Goal: Book appointment/travel/reservation

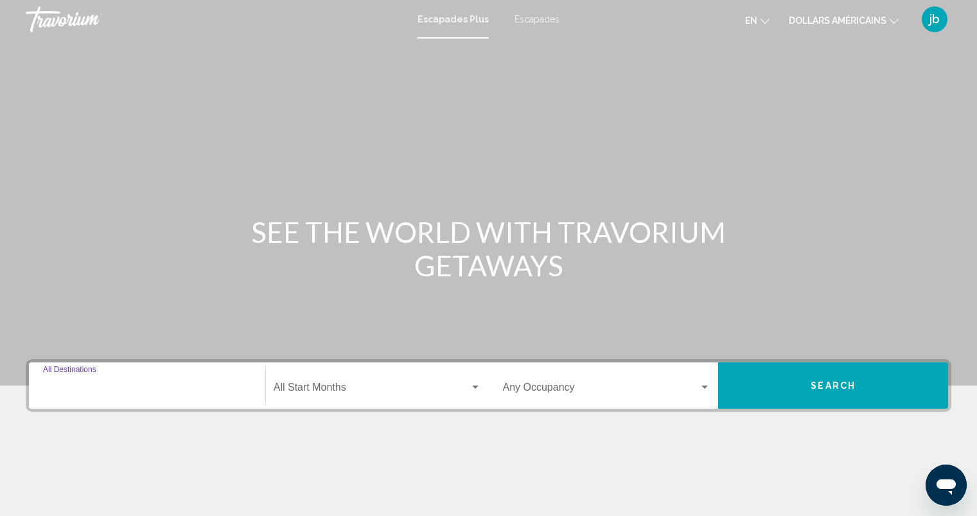
click at [100, 389] on input "Destination All Destinations" at bounding box center [147, 390] width 208 height 12
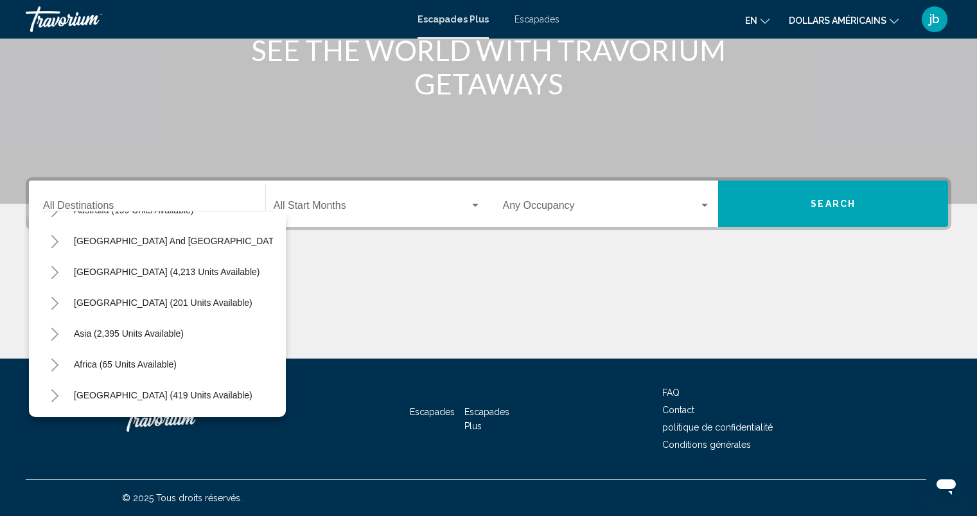
scroll to position [218, 0]
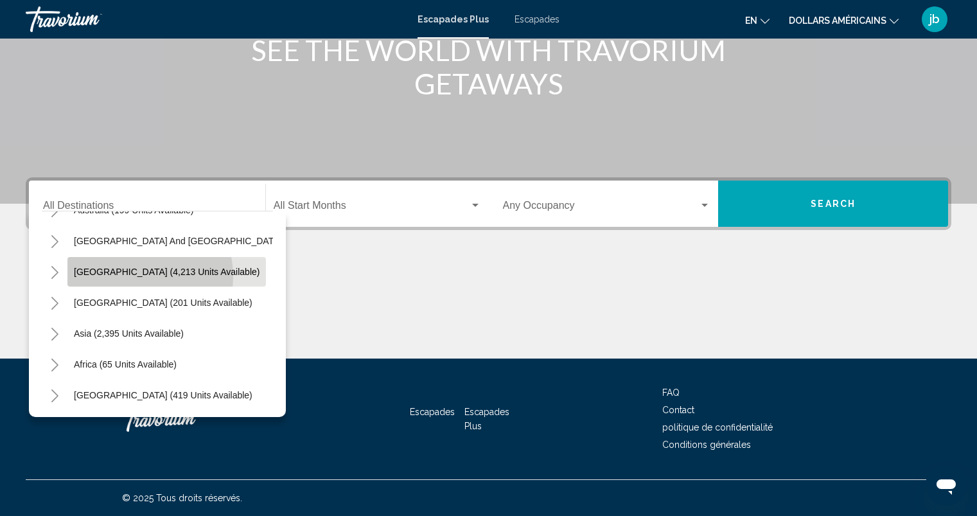
click at [122, 267] on button "[GEOGRAPHIC_DATA] (4,213 units available)" at bounding box center [166, 272] width 198 height 30
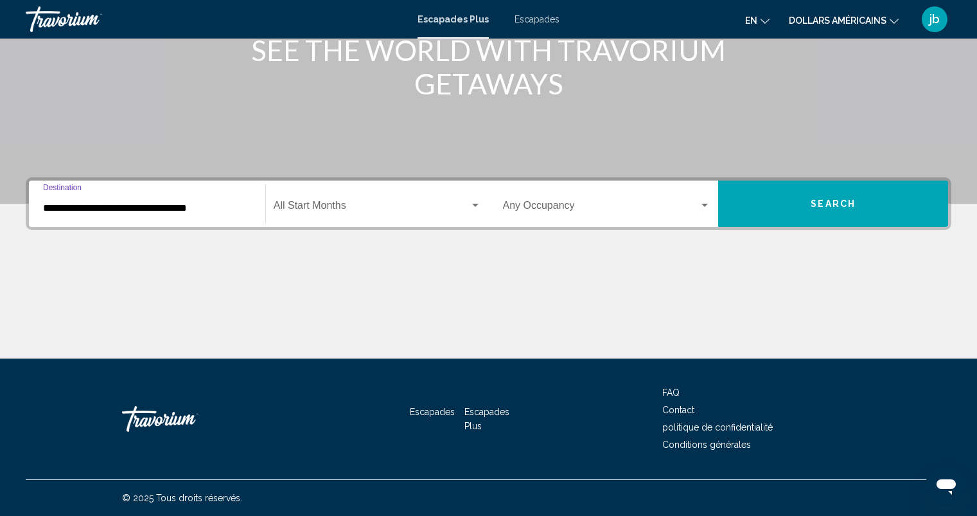
click at [65, 211] on input "**********" at bounding box center [147, 208] width 208 height 12
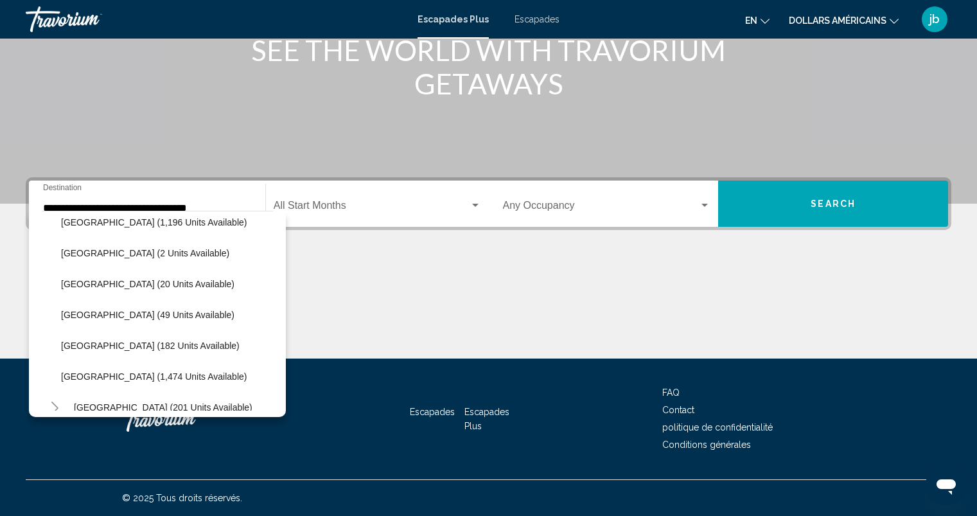
scroll to position [380, 0]
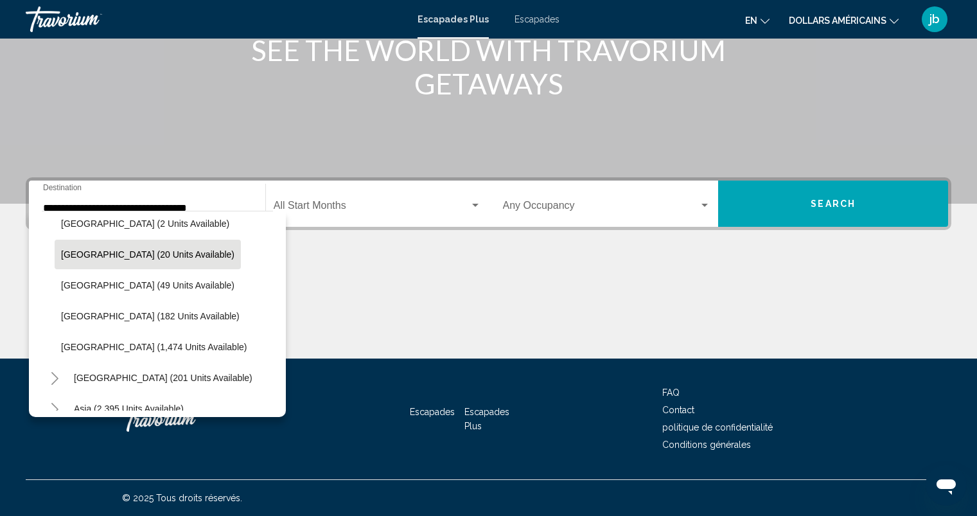
click at [76, 258] on span "Colombia (20 units available)" at bounding box center [147, 254] width 173 height 10
type input "**********"
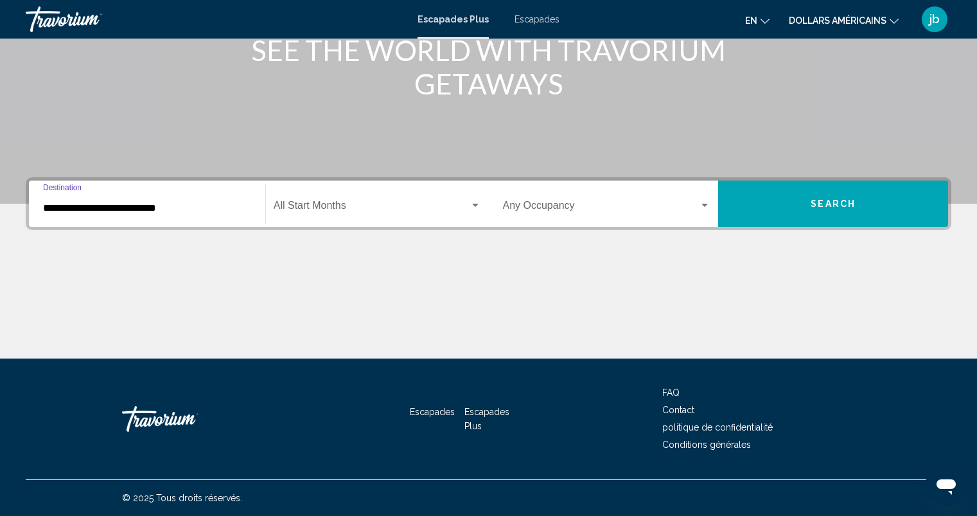
click at [347, 207] on span "Widget de recherche" at bounding box center [372, 208] width 196 height 12
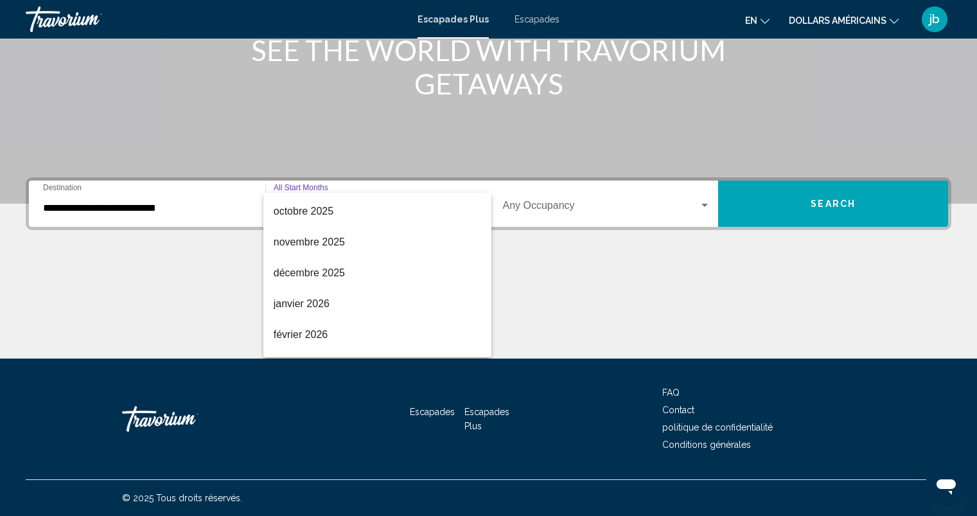
scroll to position [111, 0]
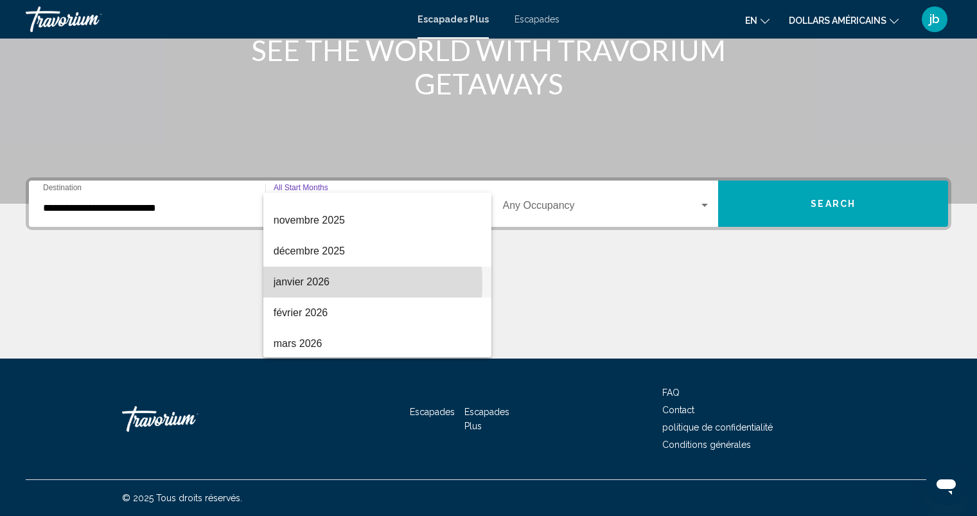
click at [300, 283] on font "janvier 2026" at bounding box center [302, 281] width 56 height 11
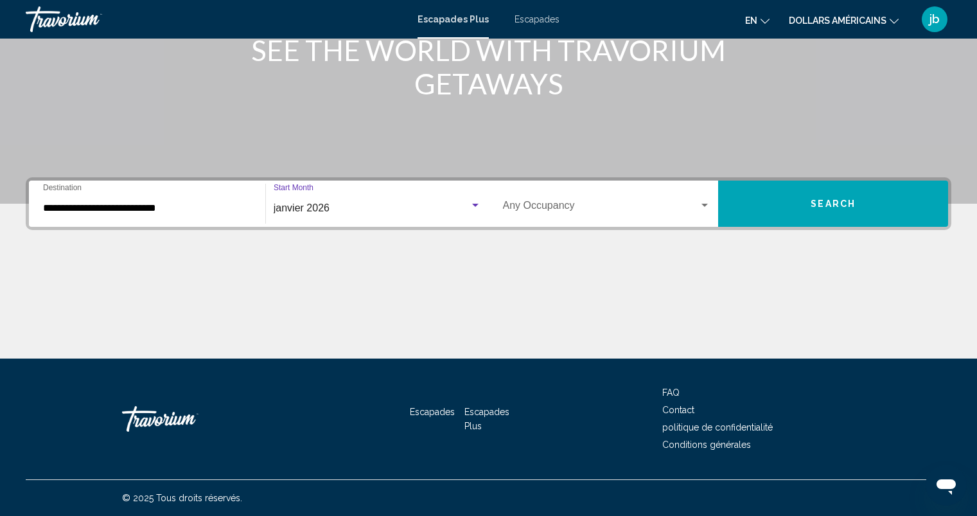
click at [705, 204] on div "Widget de recherche" at bounding box center [704, 205] width 6 height 3
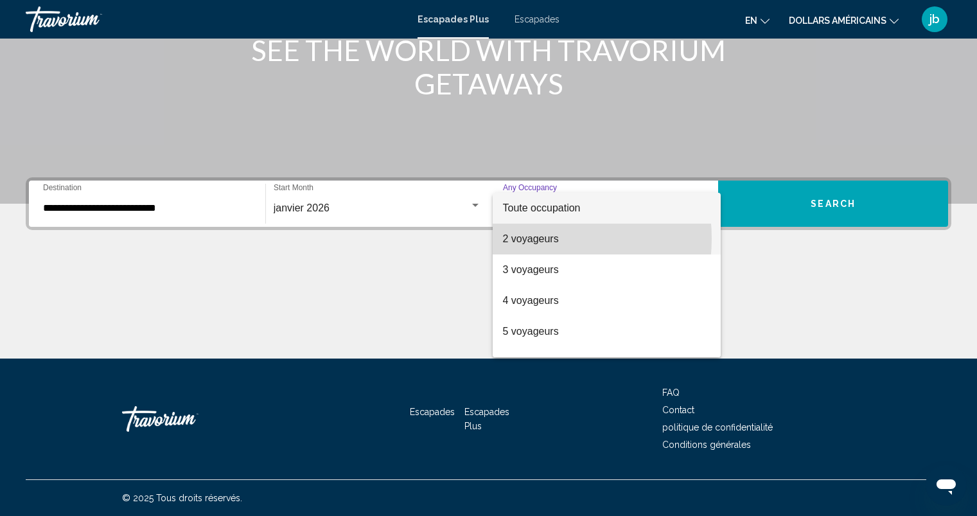
click at [520, 238] on font "2 voyageurs" at bounding box center [531, 238] width 56 height 11
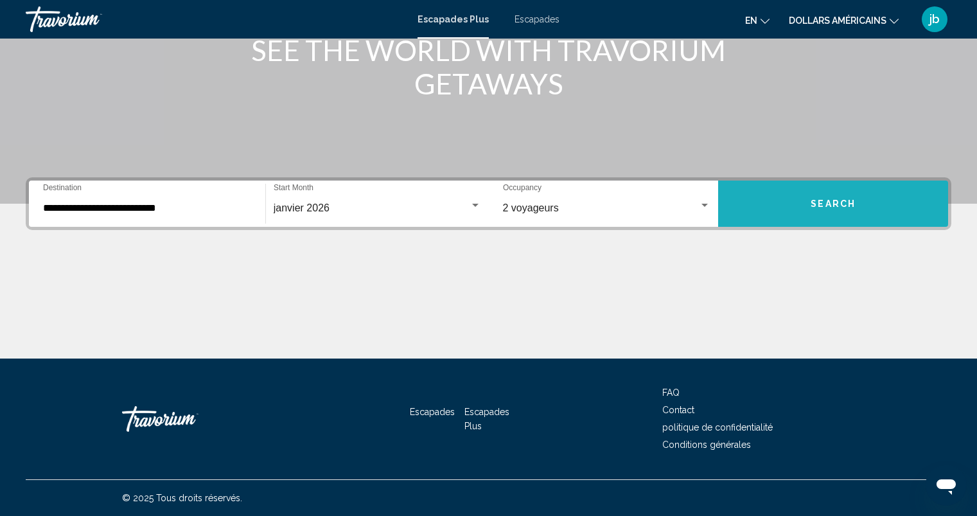
click at [847, 206] on span "Search" at bounding box center [833, 204] width 45 height 10
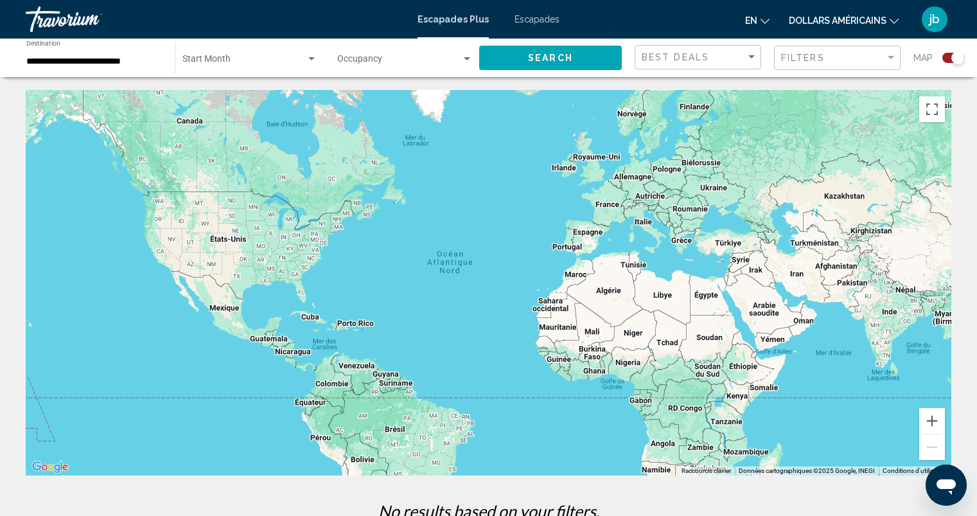
click at [308, 59] on div "Search widget" at bounding box center [311, 58] width 6 height 3
click at [254, 64] on font "Tous les mois de début" at bounding box center [227, 62] width 90 height 10
click at [577, 66] on button "Search" at bounding box center [550, 58] width 143 height 24
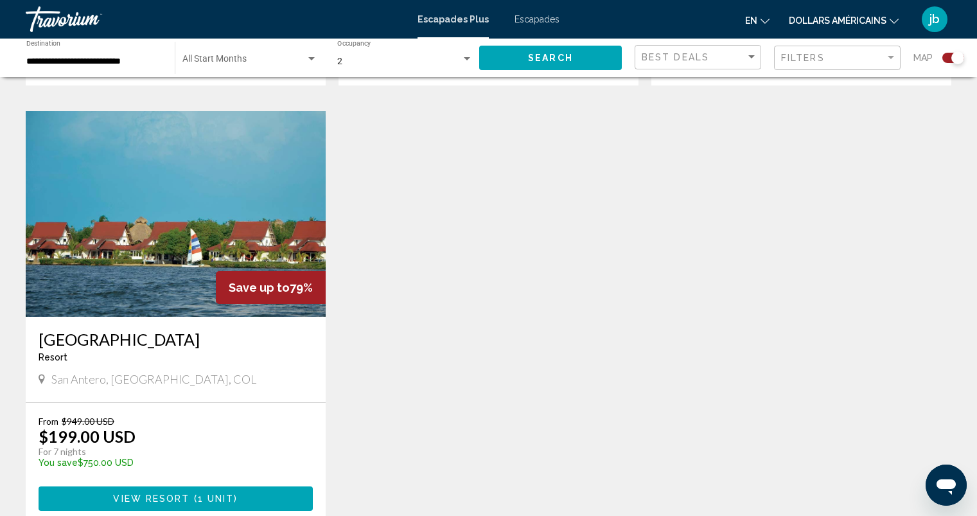
scroll to position [899, 0]
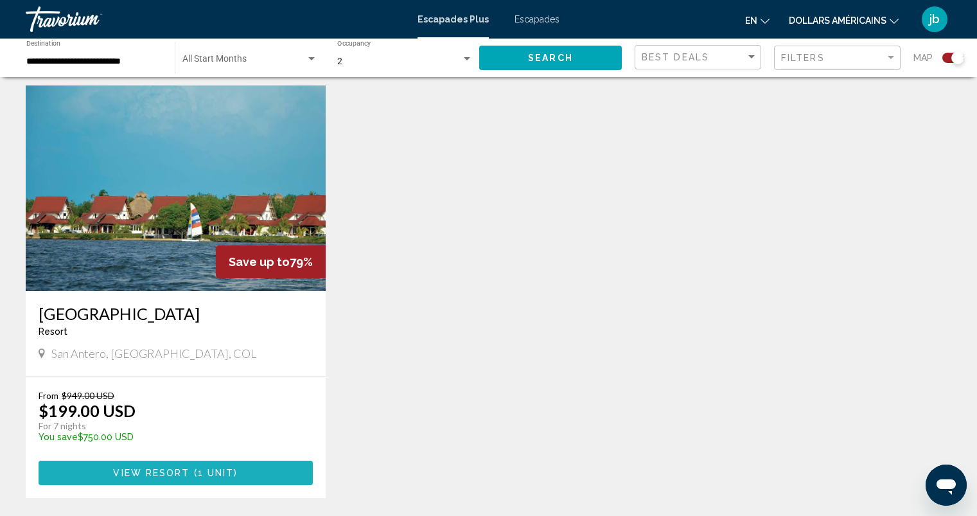
click at [170, 468] on span "View Resort" at bounding box center [151, 473] width 76 height 10
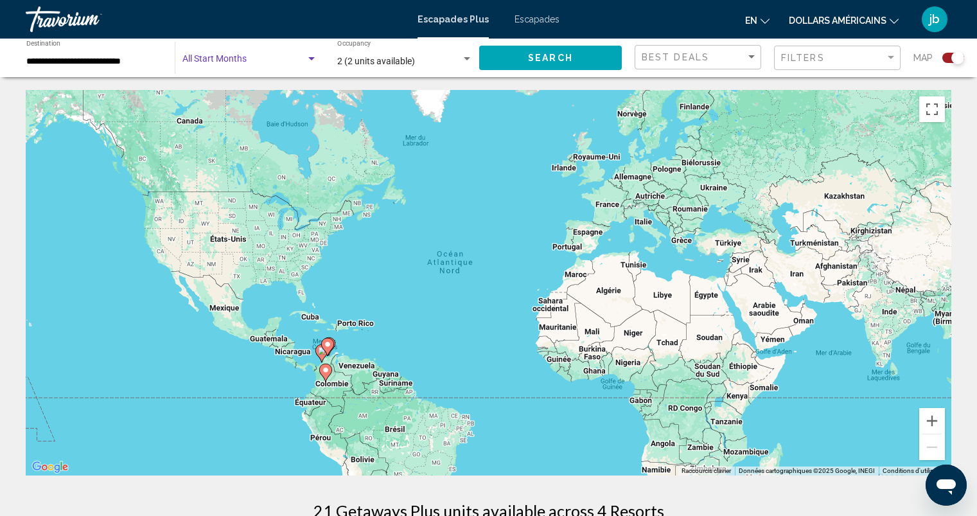
click at [310, 60] on div "Search widget" at bounding box center [312, 59] width 12 height 10
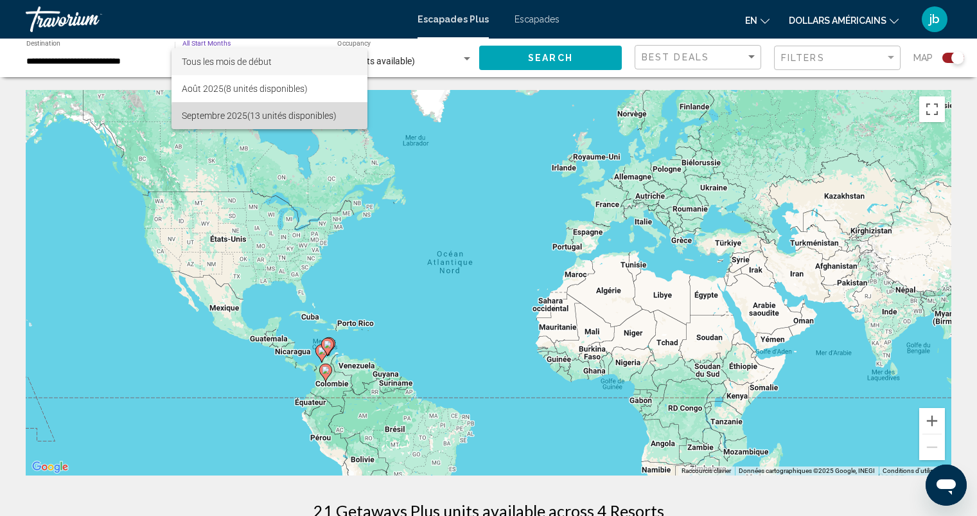
click at [308, 119] on font "(13 unités disponibles)" at bounding box center [291, 115] width 89 height 10
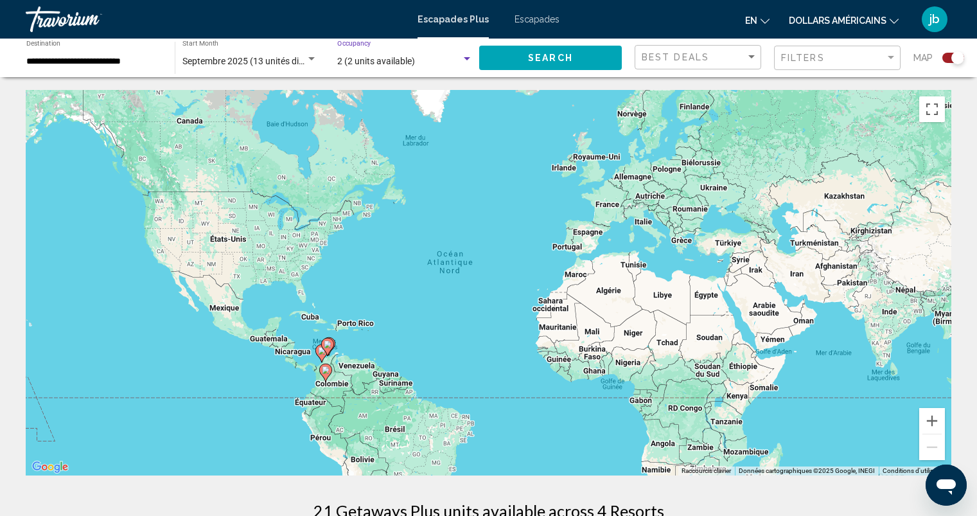
click at [466, 58] on div "Search widget" at bounding box center [467, 58] width 6 height 3
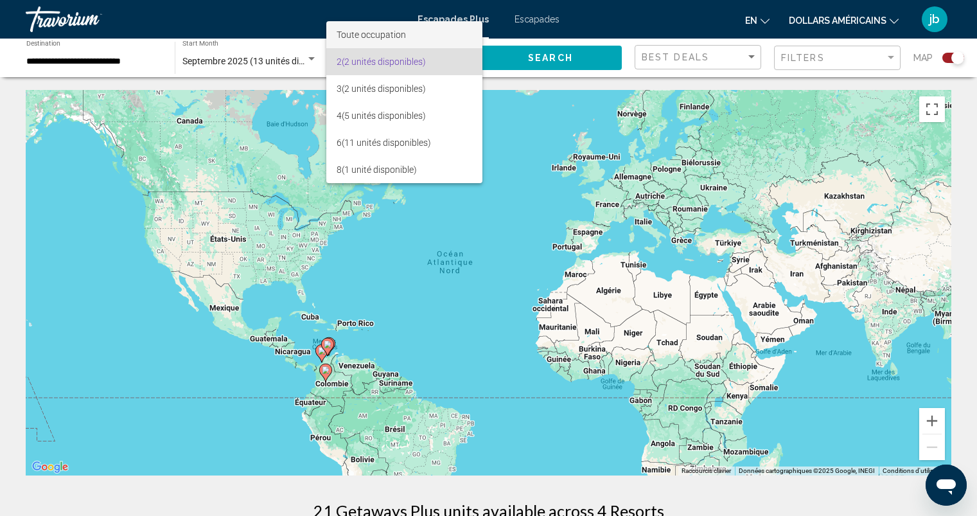
click at [384, 37] on font "Toute occupation" at bounding box center [371, 35] width 69 height 10
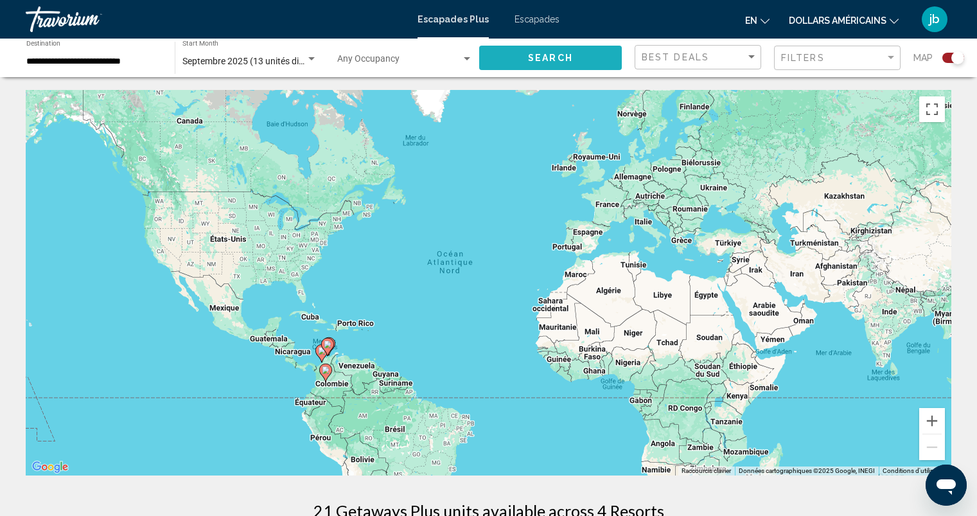
click at [575, 58] on button "Search" at bounding box center [550, 58] width 143 height 24
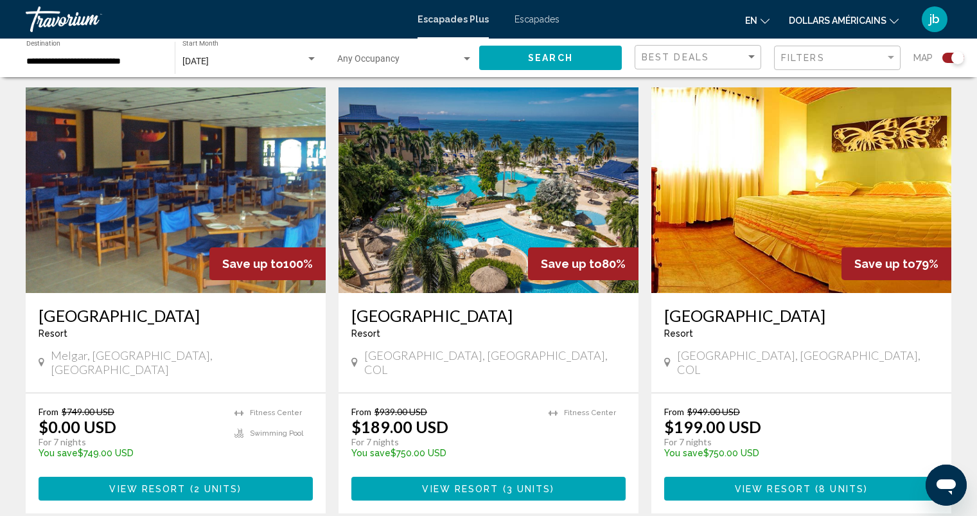
scroll to position [462, 0]
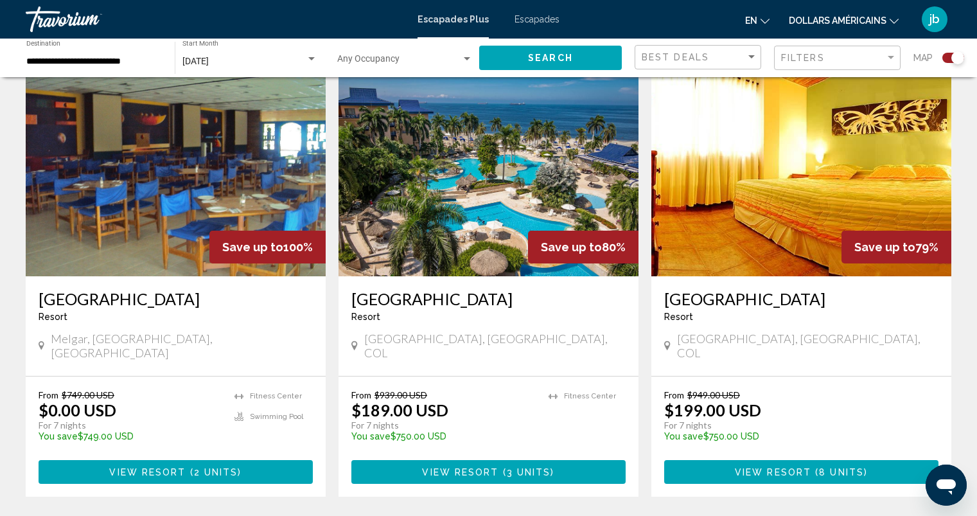
click at [505, 197] on img "Contenu principal" at bounding box center [488, 174] width 300 height 206
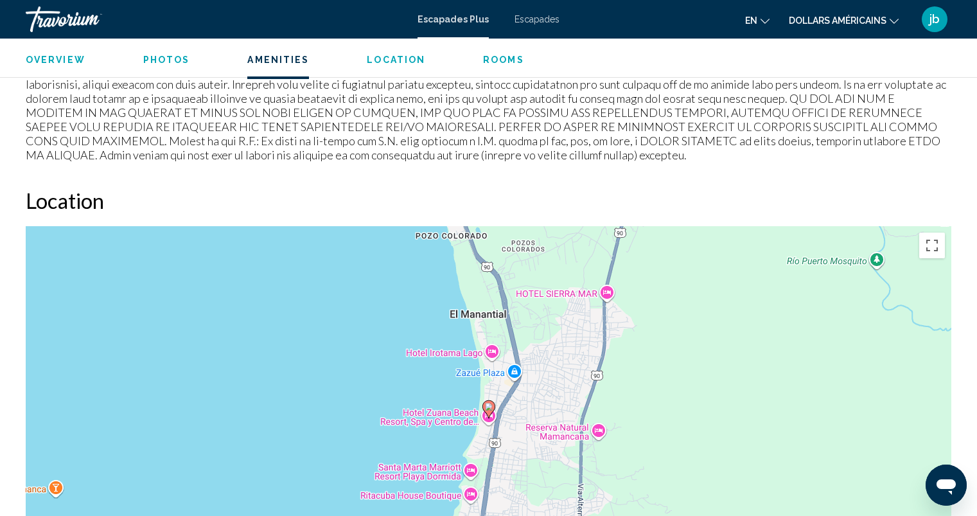
scroll to position [1389, 0]
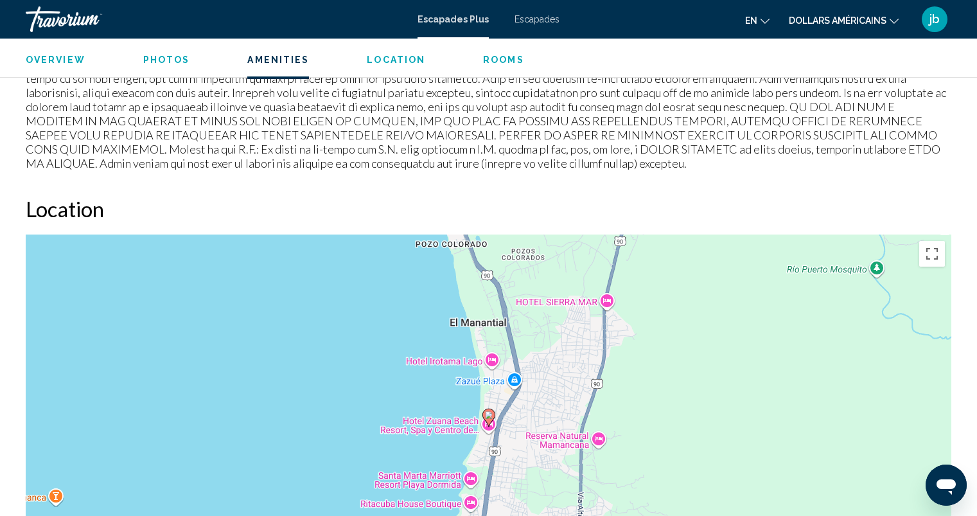
click at [437, 21] on font "Escapades Plus" at bounding box center [452, 19] width 71 height 10
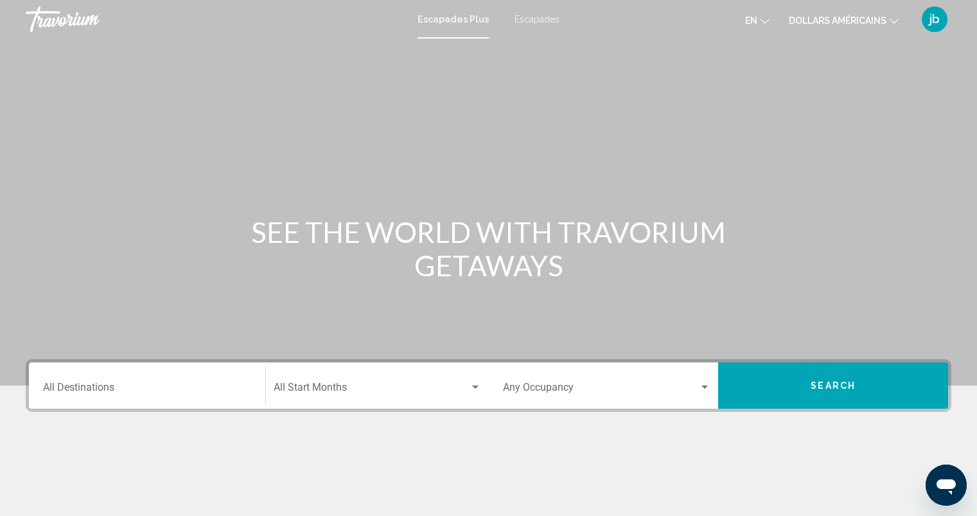
click at [112, 382] on div "Destination All Destinations" at bounding box center [147, 385] width 208 height 40
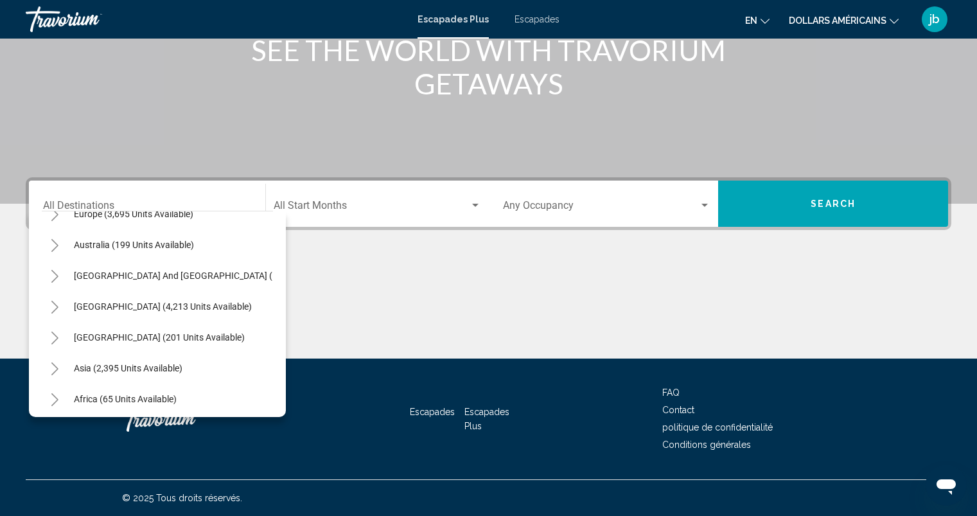
scroll to position [180, 0]
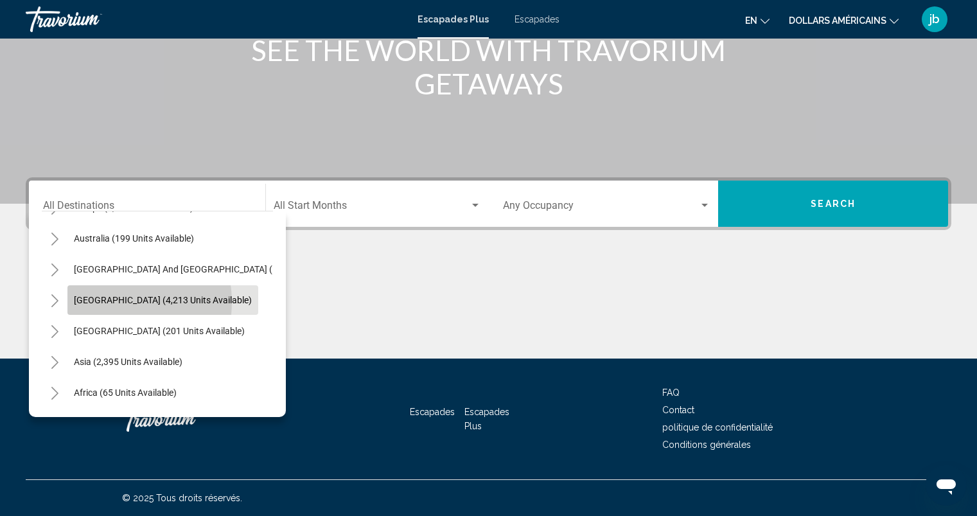
click at [111, 302] on span "[GEOGRAPHIC_DATA] (4,213 units available)" at bounding box center [163, 300] width 178 height 10
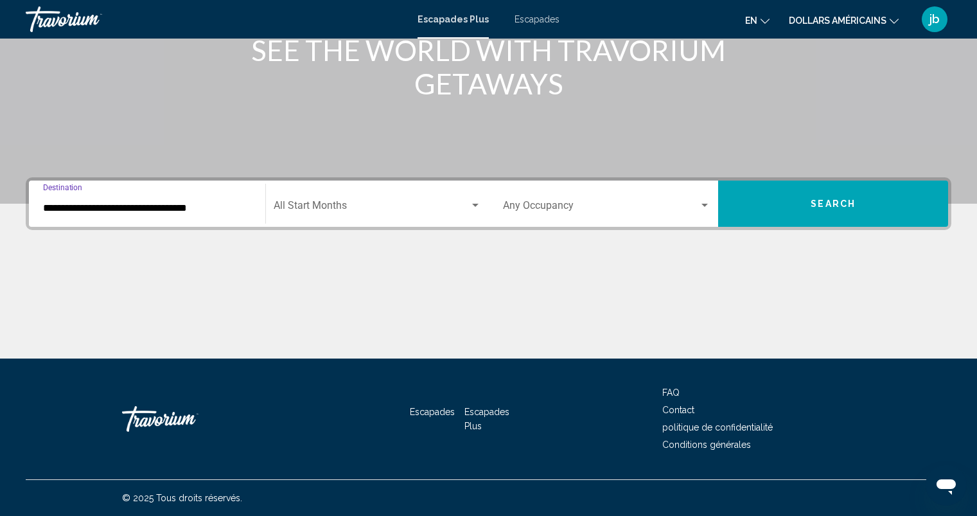
click at [56, 211] on input "**********" at bounding box center [147, 208] width 208 height 12
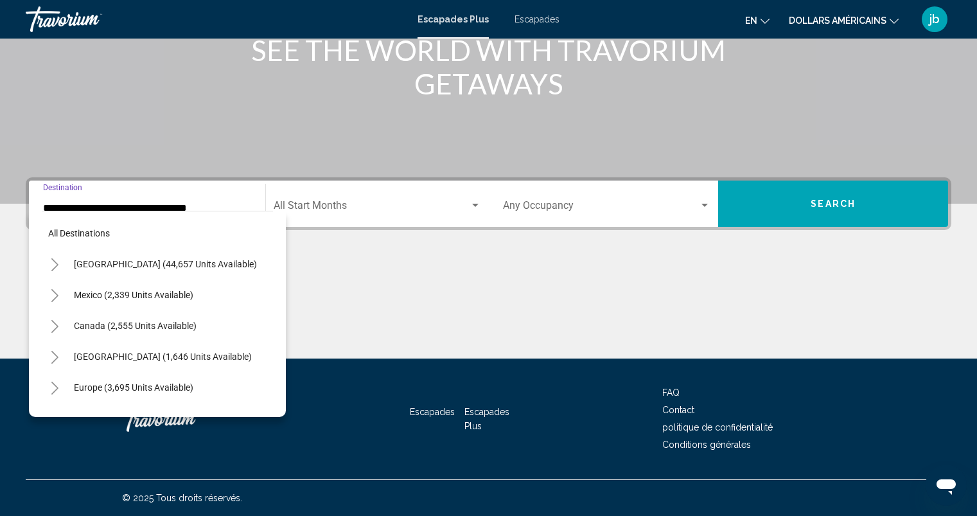
scroll to position [174, 0]
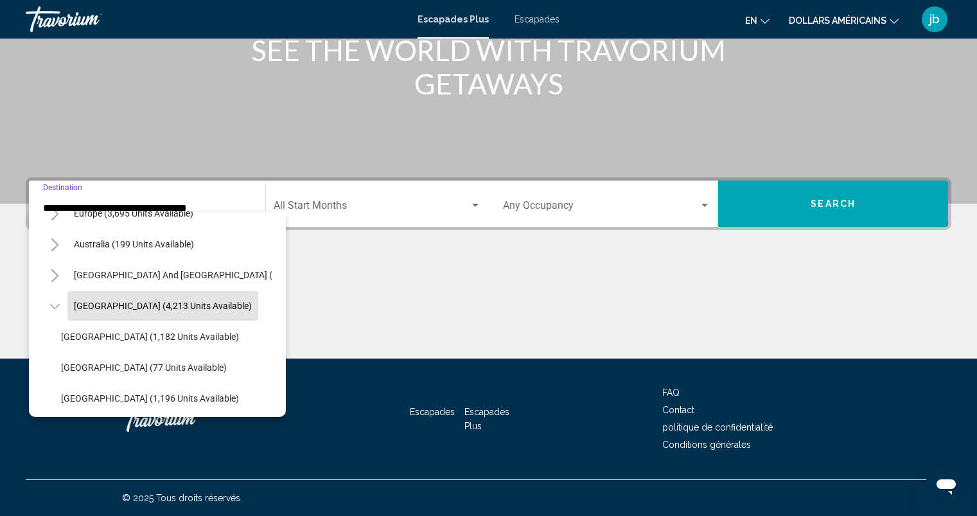
click at [54, 306] on icon "Toggle South America (4,213 units available)" at bounding box center [55, 306] width 10 height 13
click at [57, 307] on icon "Toggle South America (4,213 units available)" at bounding box center [54, 306] width 7 height 13
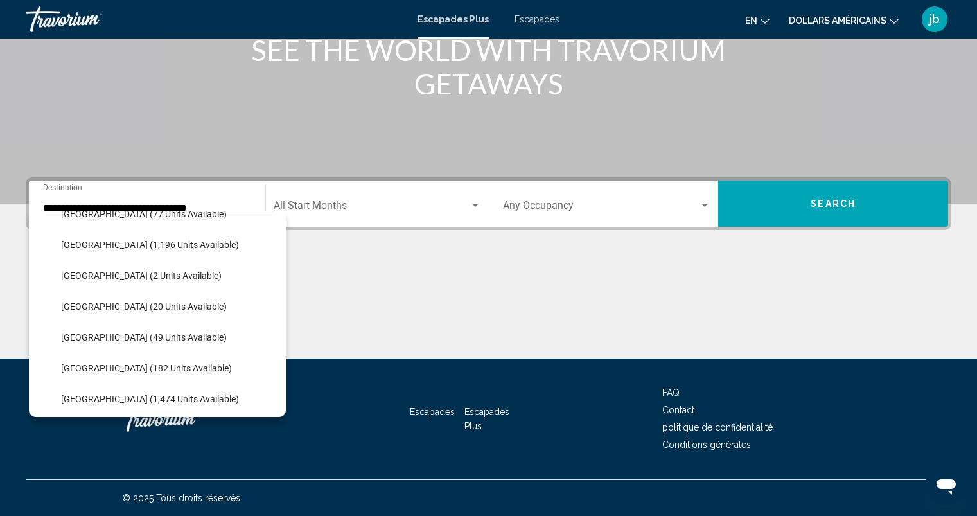
scroll to position [328, 0]
click at [83, 313] on button "Colombia (20 units available)" at bounding box center [144, 306] width 179 height 30
type input "**********"
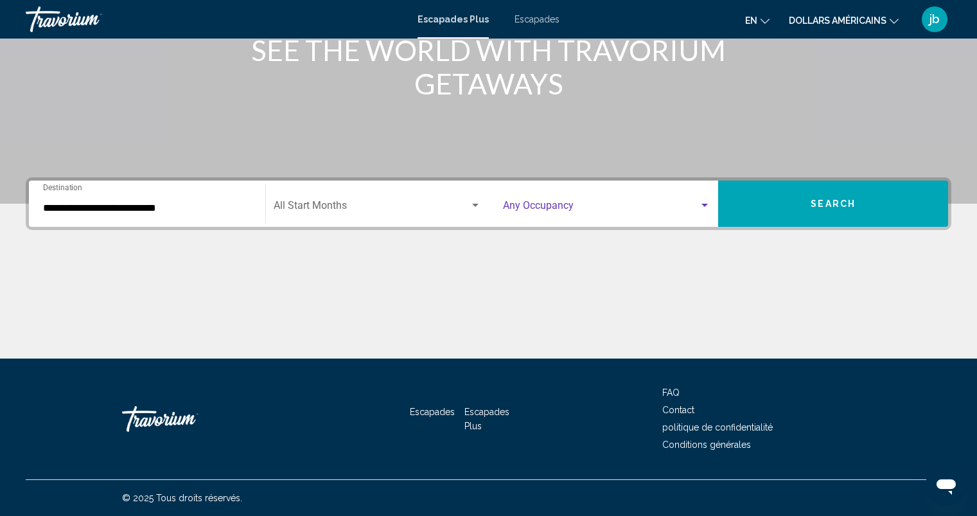
click at [704, 206] on div "Search widget" at bounding box center [704, 205] width 6 height 3
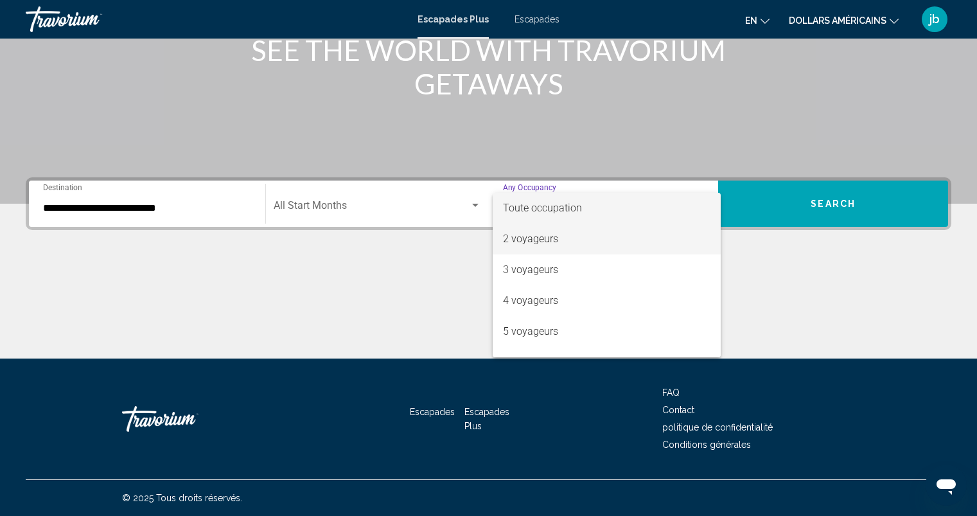
click at [536, 240] on font "2 voyageurs" at bounding box center [530, 239] width 55 height 12
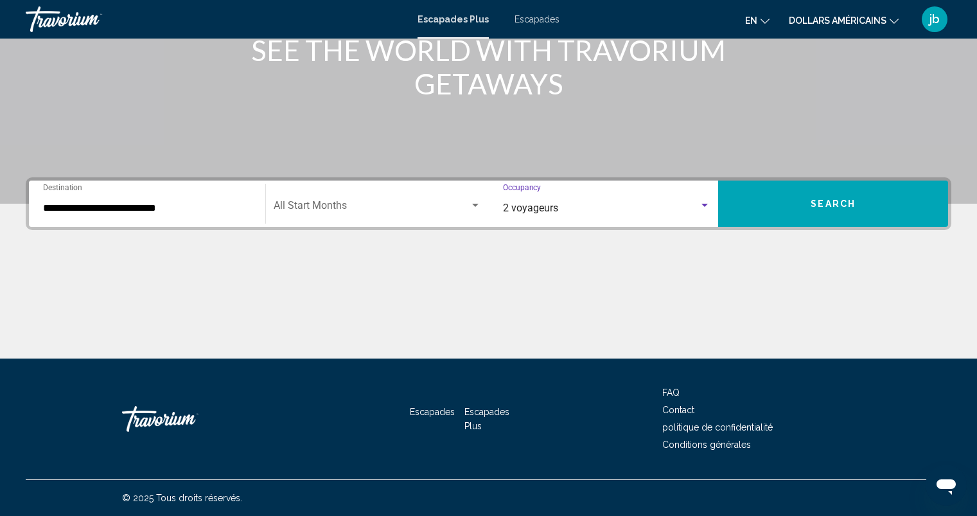
click at [834, 206] on span "Search" at bounding box center [833, 204] width 45 height 10
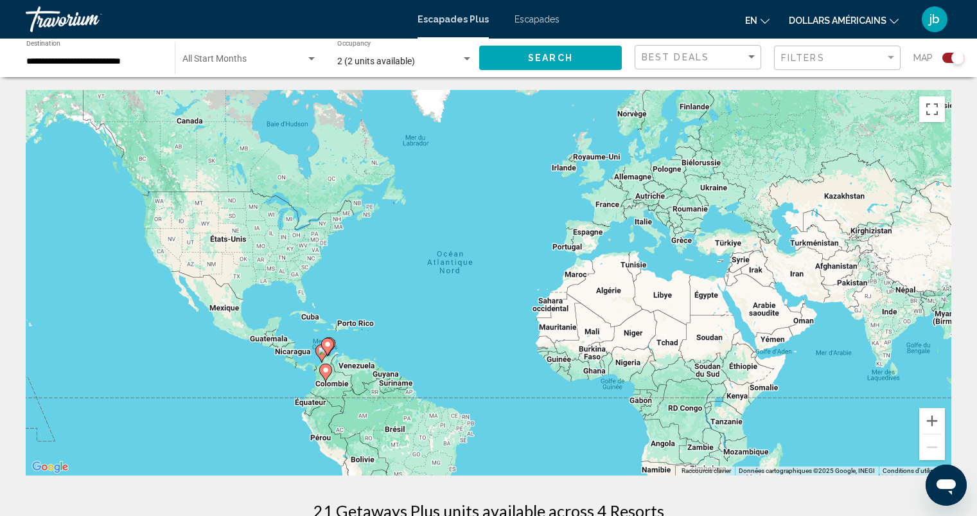
click at [835, 24] on font "dollars américains" at bounding box center [838, 20] width 98 height 10
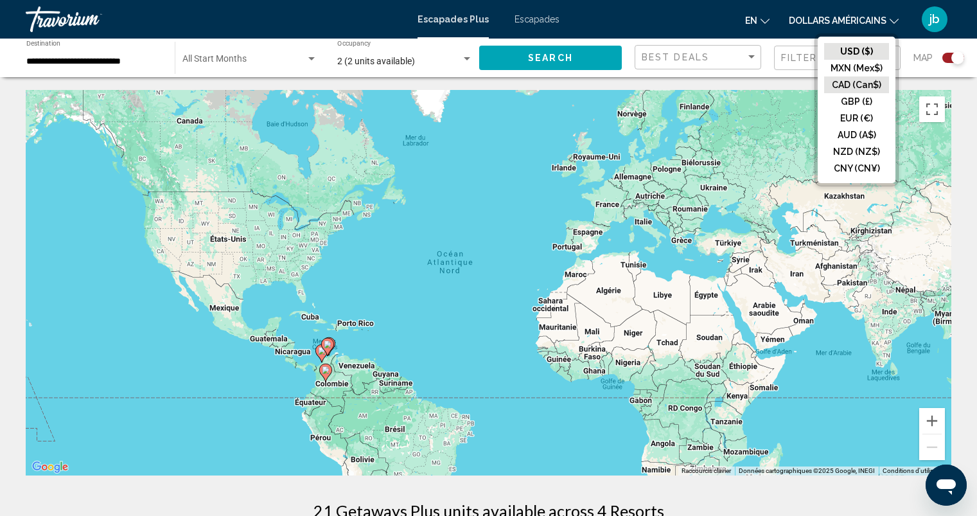
click at [838, 86] on button "CAD (Can$)" at bounding box center [856, 84] width 65 height 17
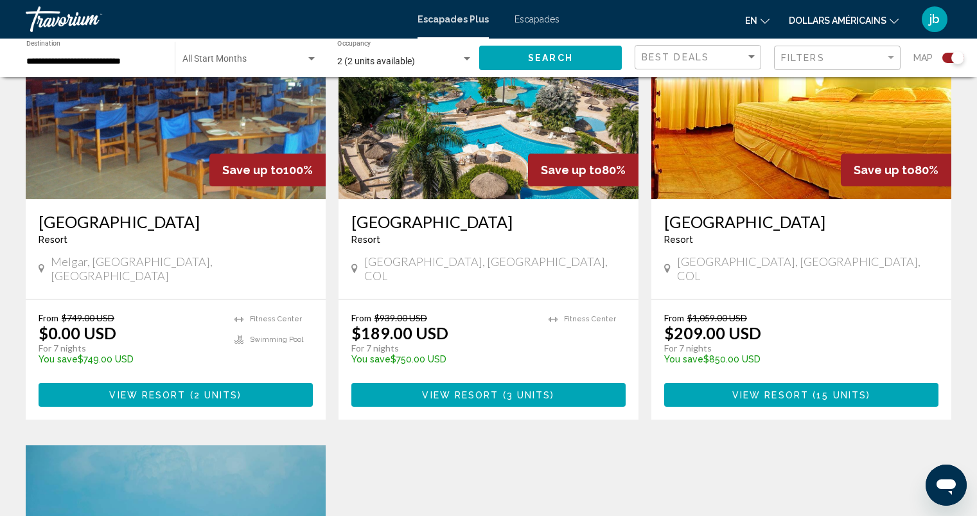
scroll to position [557, 0]
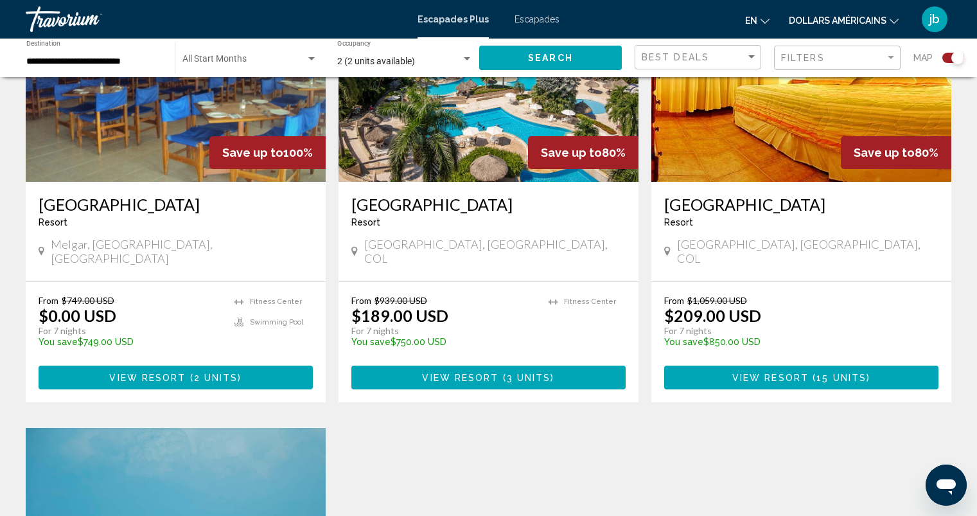
click at [828, 19] on font "dollars américains" at bounding box center [838, 20] width 98 height 10
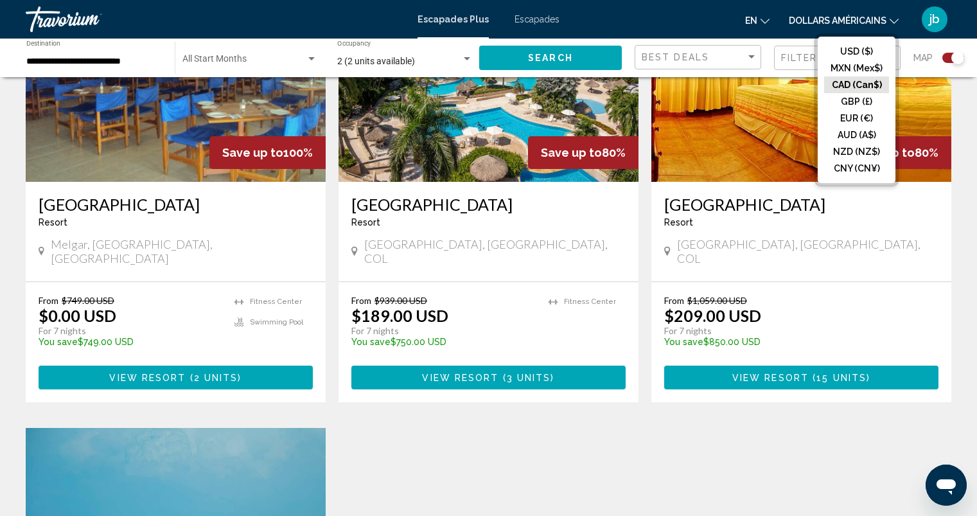
click at [856, 86] on button "CAD (Can$)" at bounding box center [856, 84] width 65 height 17
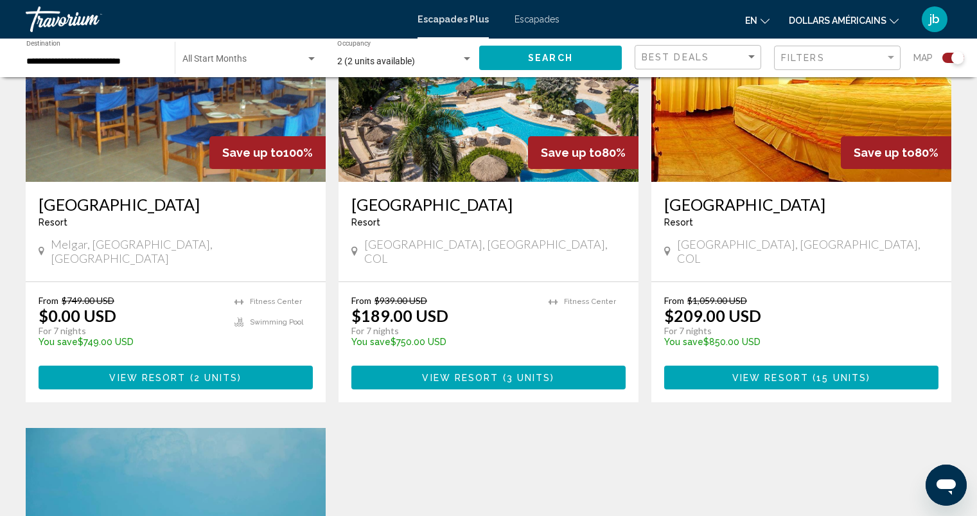
click at [487, 139] on img "Contenu principal" at bounding box center [488, 79] width 300 height 206
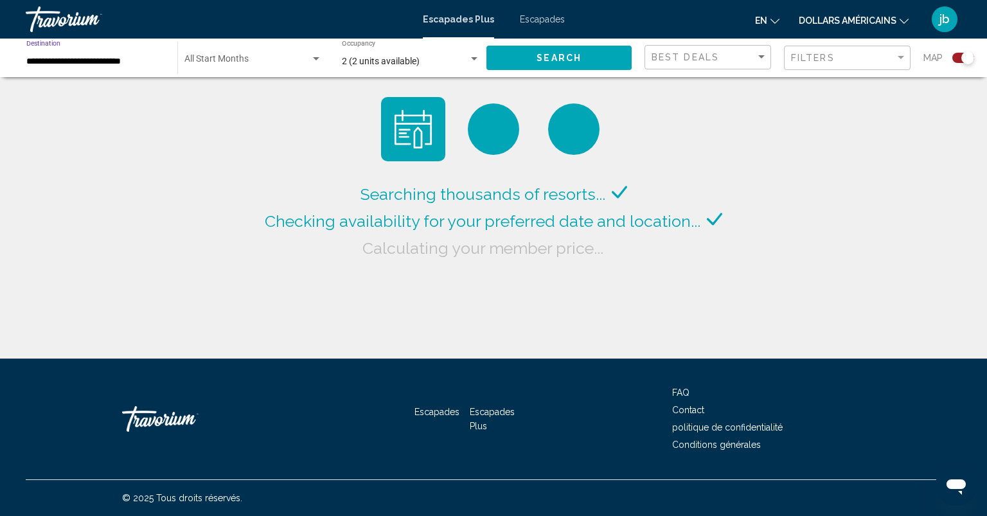
click at [112, 59] on input "**********" at bounding box center [95, 62] width 138 height 10
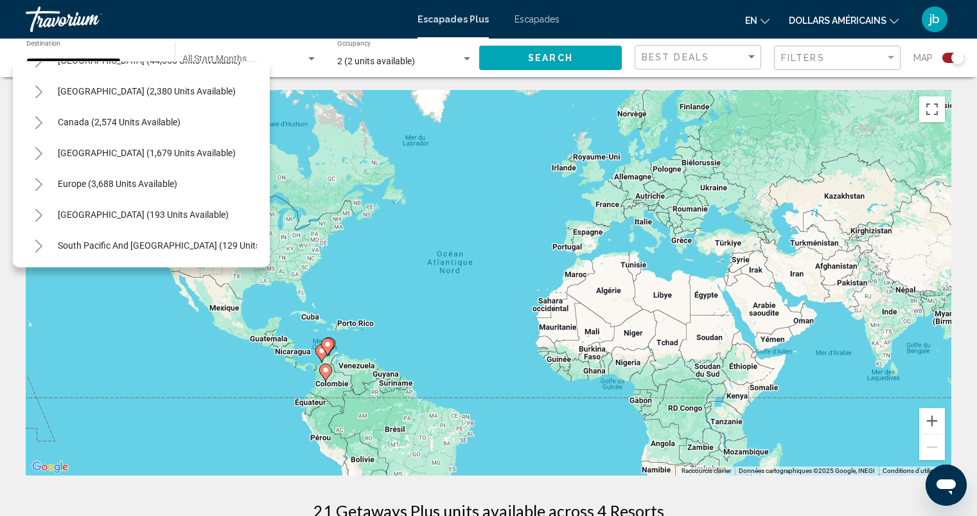
scroll to position [53, 0]
click at [39, 188] on icon "Toggle Europe (3,688 units available)" at bounding box center [38, 185] width 7 height 13
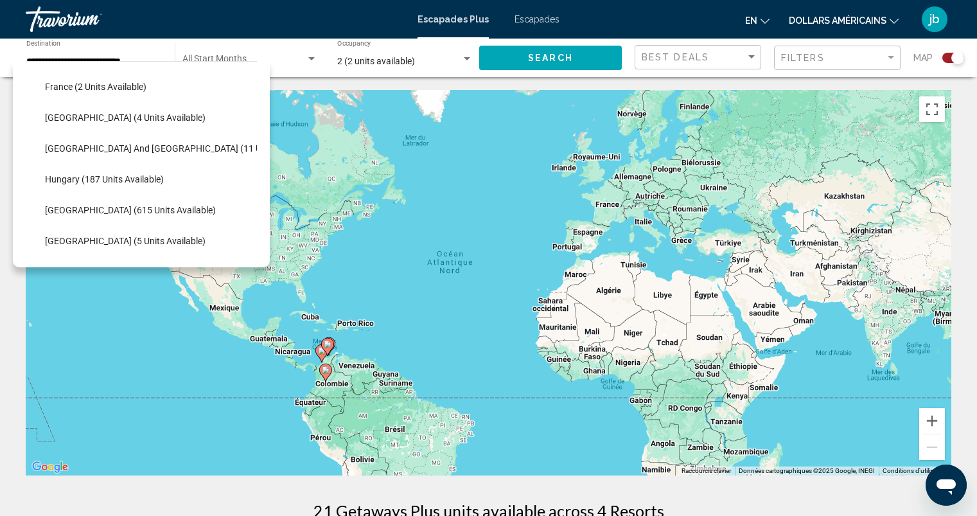
scroll to position [362, 0]
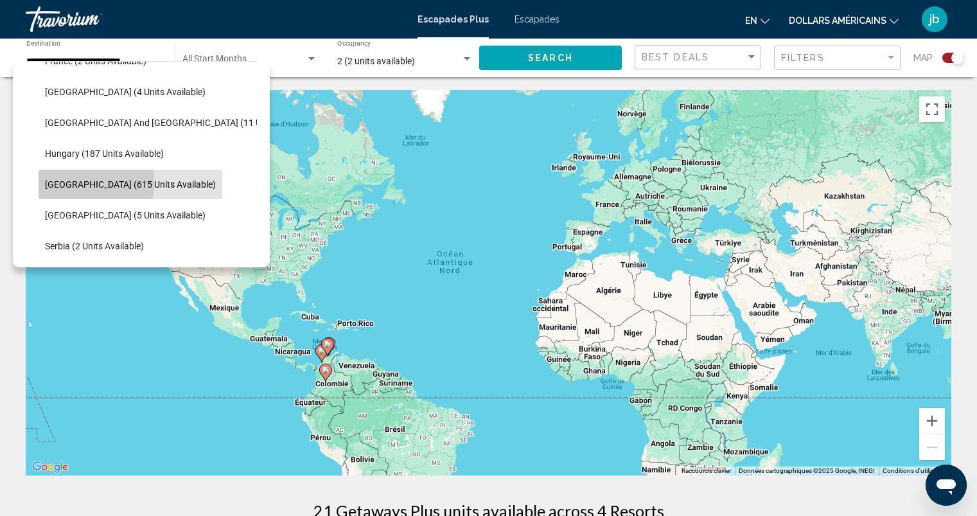
click at [51, 183] on span "Italy (615 units available)" at bounding box center [130, 184] width 171 height 10
type input "**********"
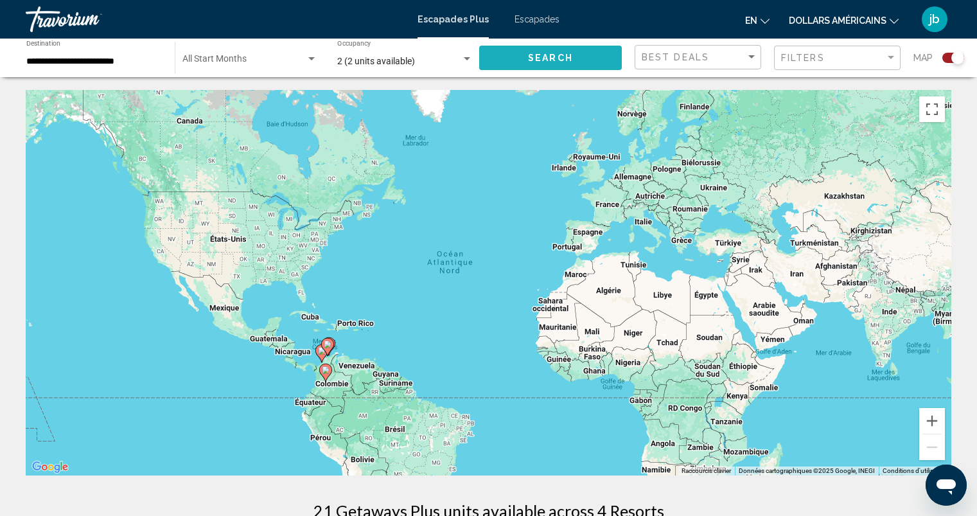
click at [567, 60] on span "Search" at bounding box center [550, 58] width 45 height 10
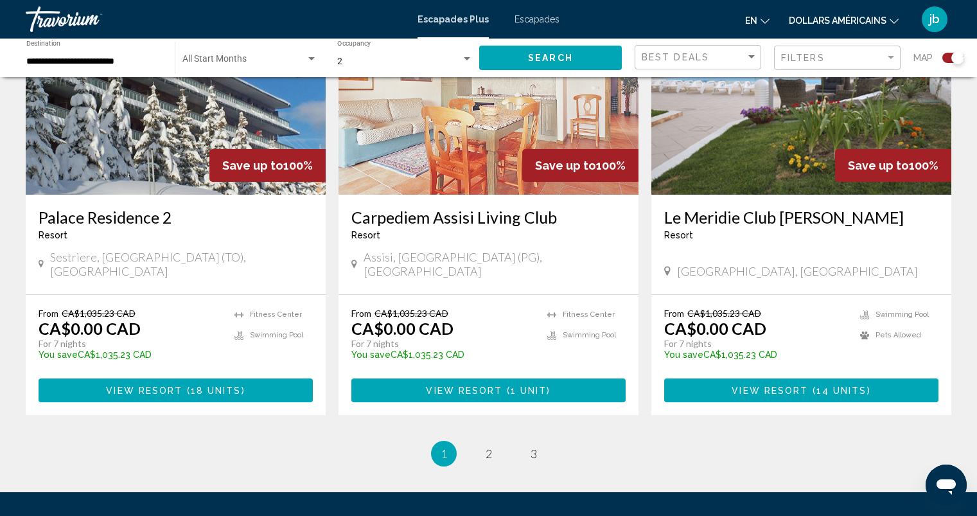
scroll to position [1976, 0]
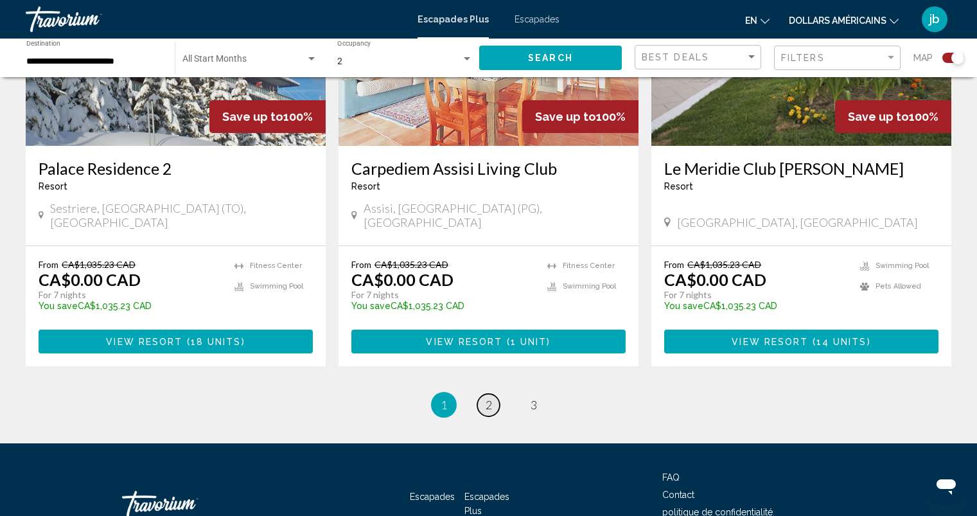
click at [488, 398] on span "2" at bounding box center [489, 405] width 6 height 14
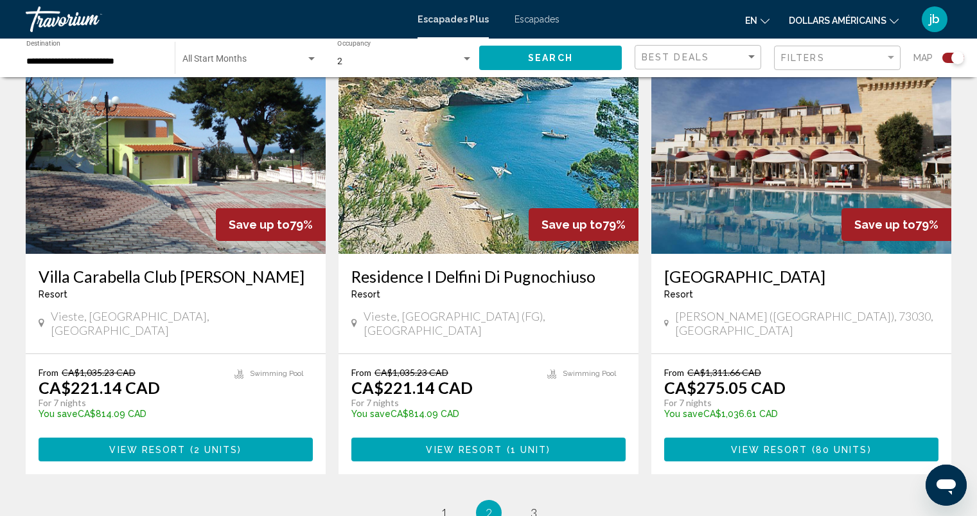
scroll to position [1910, 0]
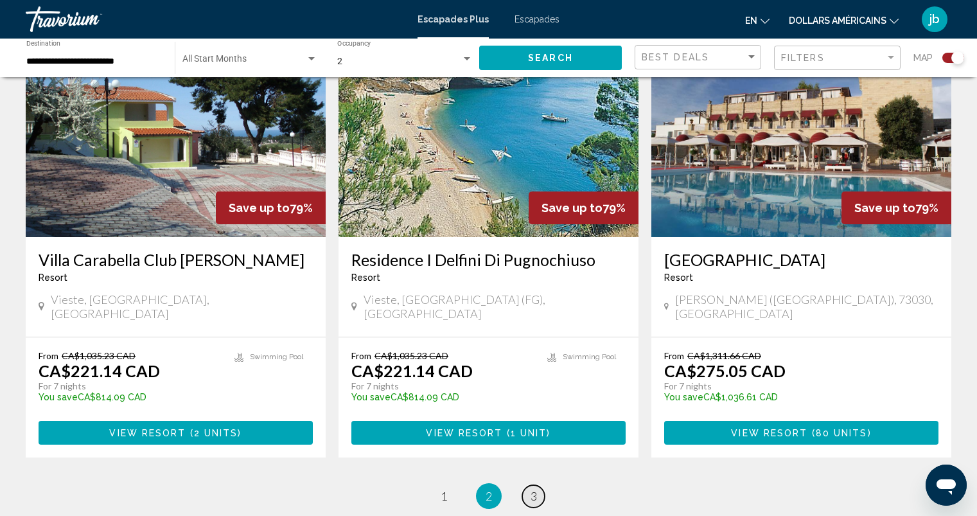
click at [534, 489] on span "3" at bounding box center [534, 496] width 6 height 14
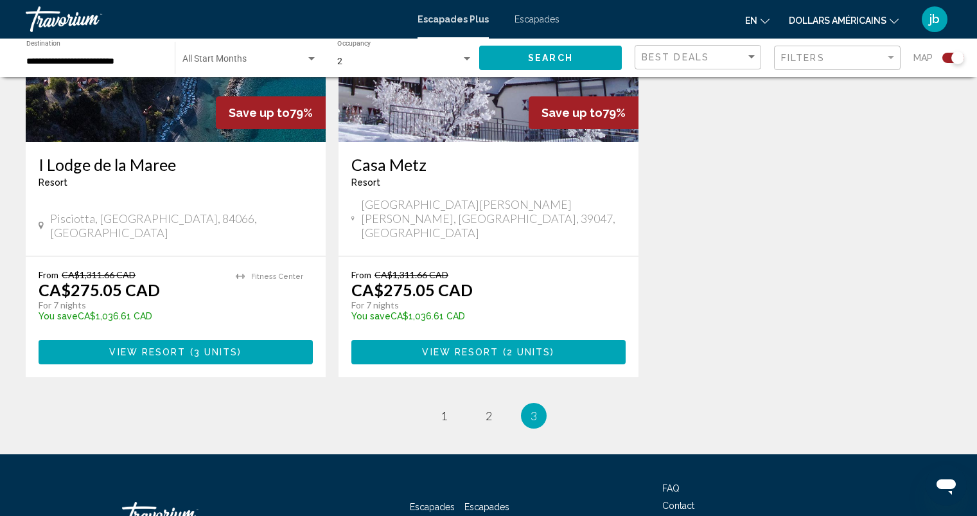
scroll to position [1053, 0]
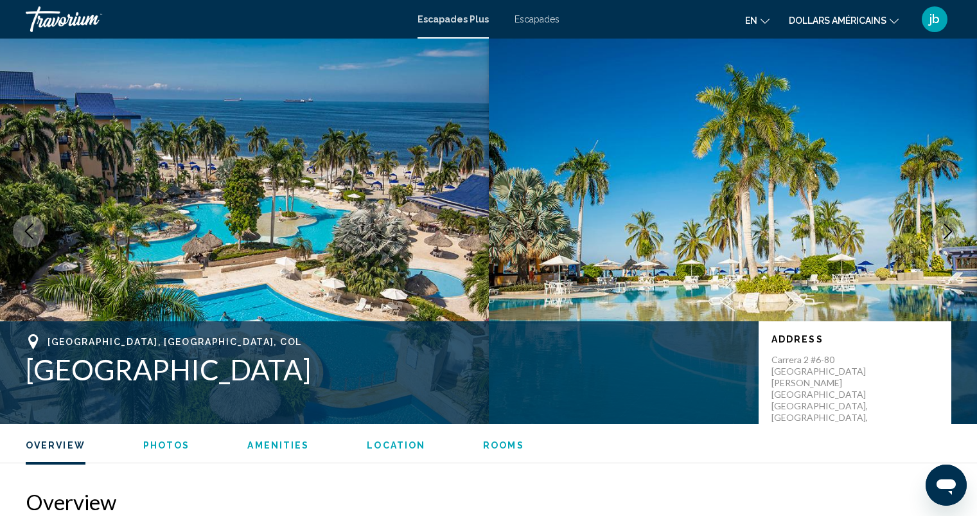
scroll to position [514, 0]
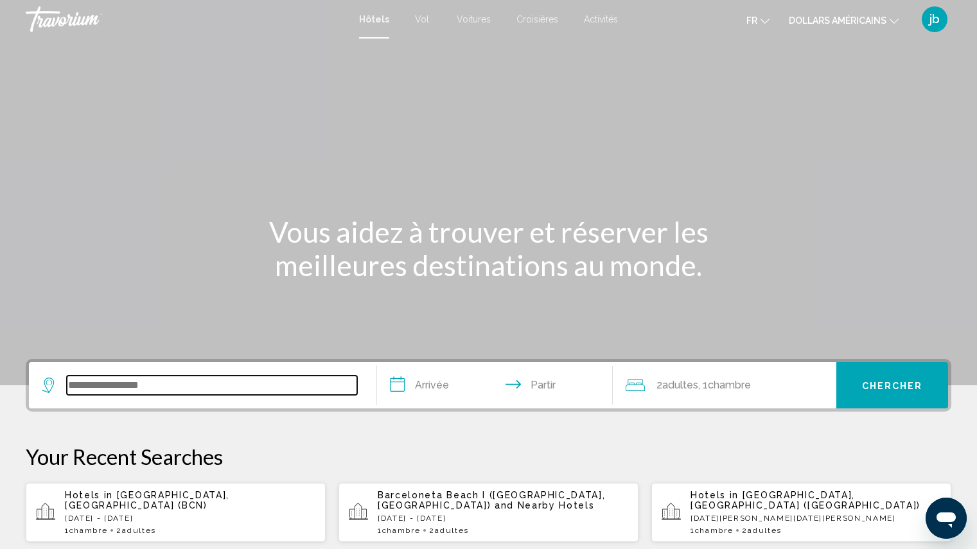
click at [172, 382] on input "Widget de recherche" at bounding box center [212, 385] width 290 height 19
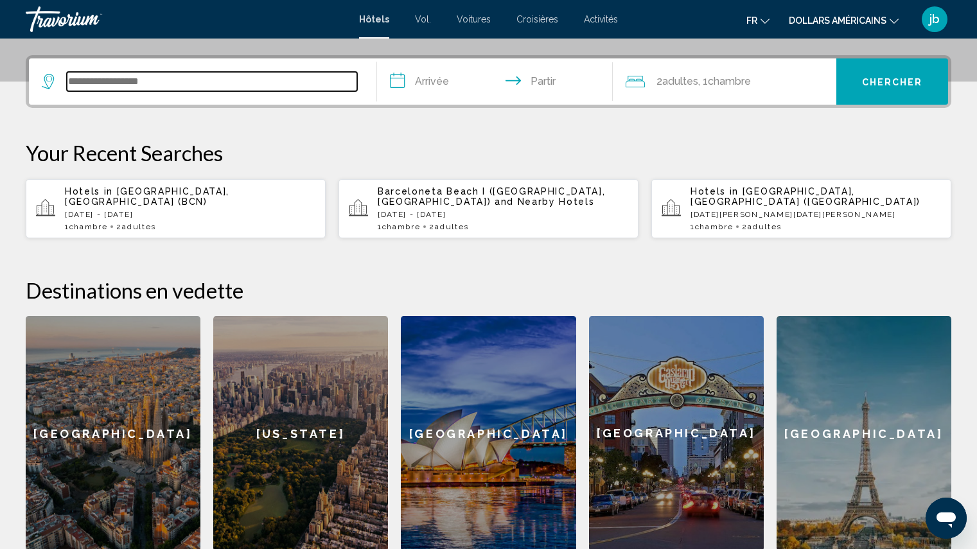
scroll to position [317, 0]
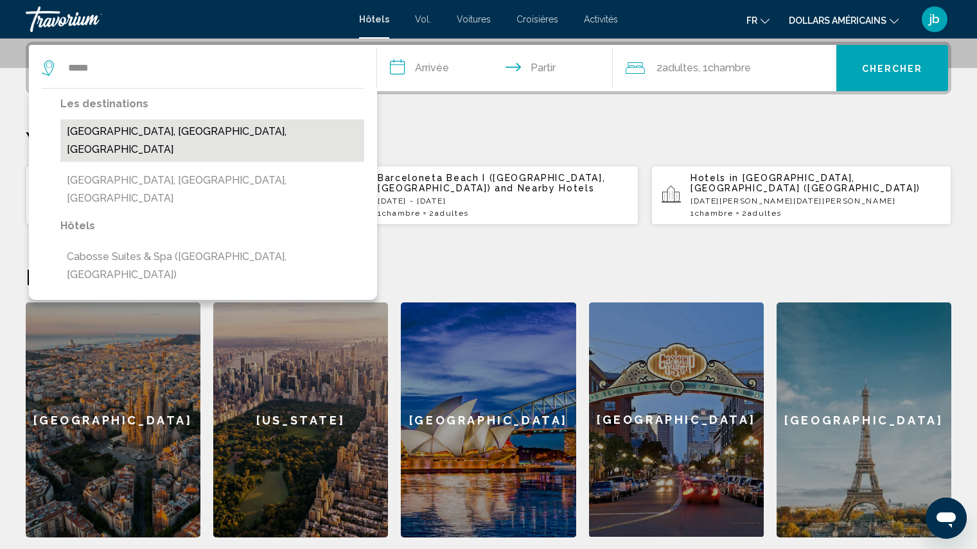
click at [180, 132] on button "Cabo San Lucas, Los Cabos, Mexico" at bounding box center [212, 140] width 304 height 42
type input "**********"
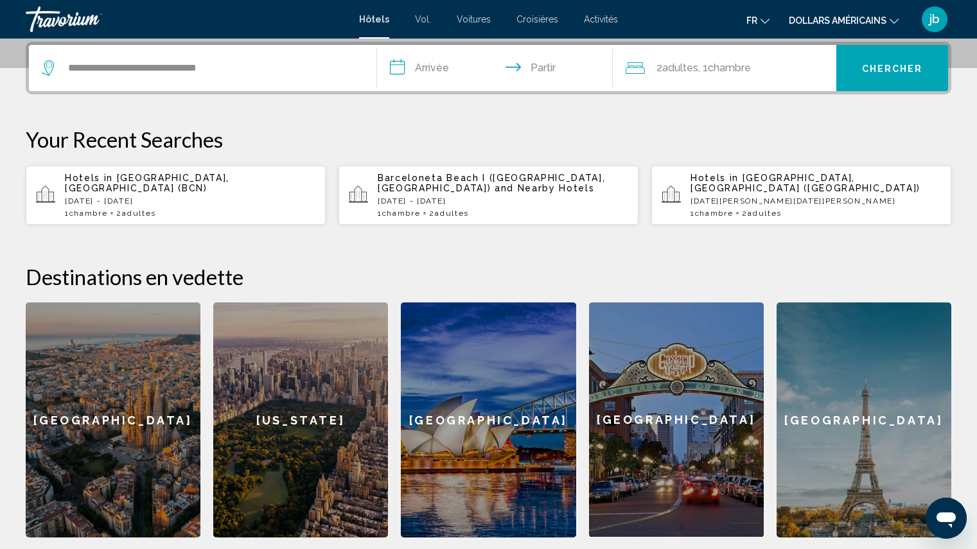
click at [431, 66] on input "**********" at bounding box center [498, 70] width 242 height 50
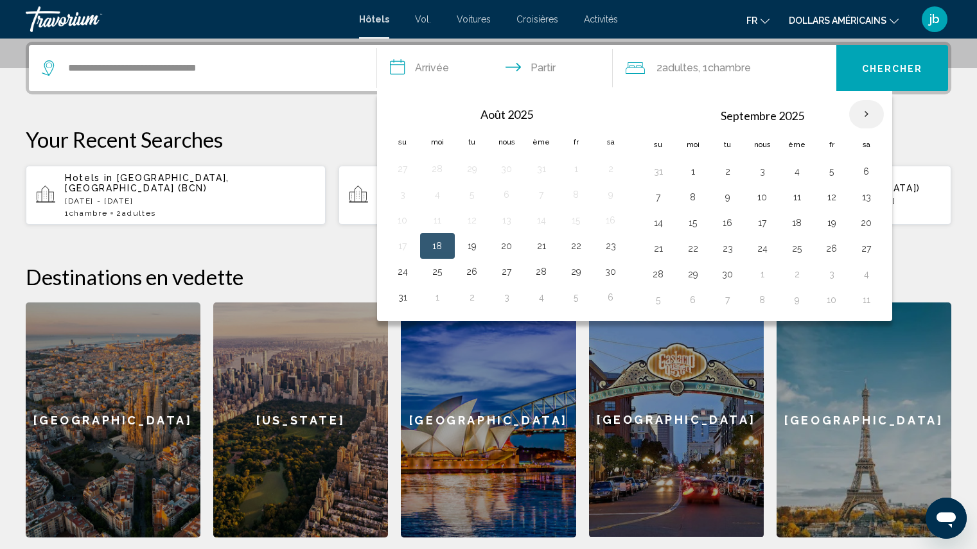
click at [868, 119] on th "Mois prochain" at bounding box center [866, 114] width 35 height 28
click at [868, 116] on th "Mois prochain" at bounding box center [866, 114] width 35 height 28
click at [870, 110] on th "Mois prochain" at bounding box center [866, 114] width 35 height 28
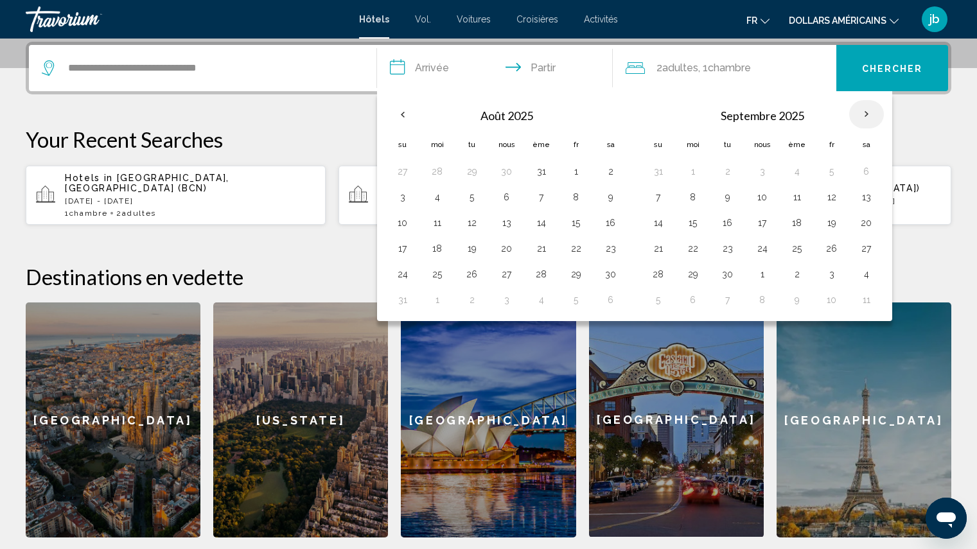
click at [870, 110] on th "Mois prochain" at bounding box center [866, 114] width 35 height 28
click at [798, 249] on button "25" at bounding box center [797, 249] width 21 height 18
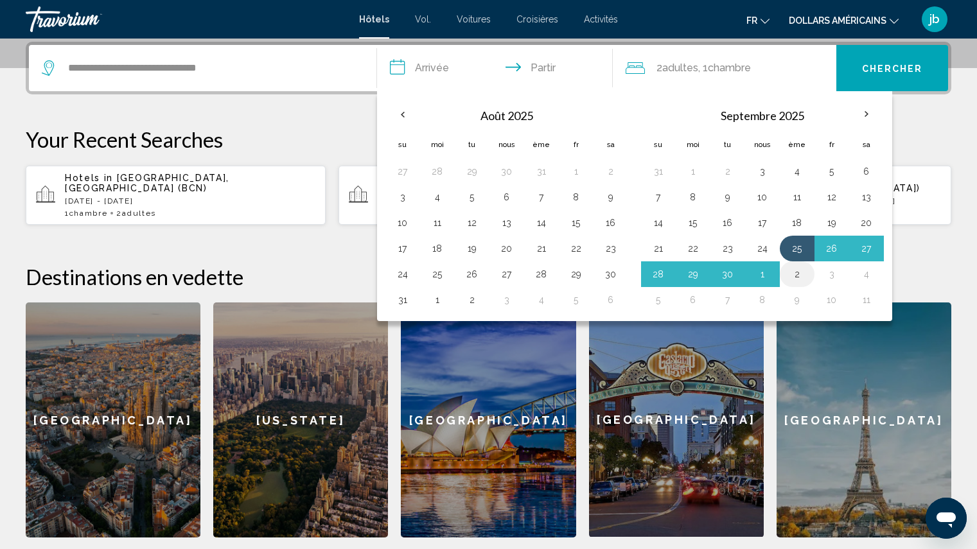
click at [796, 276] on button "2" at bounding box center [797, 274] width 21 height 18
type input "**********"
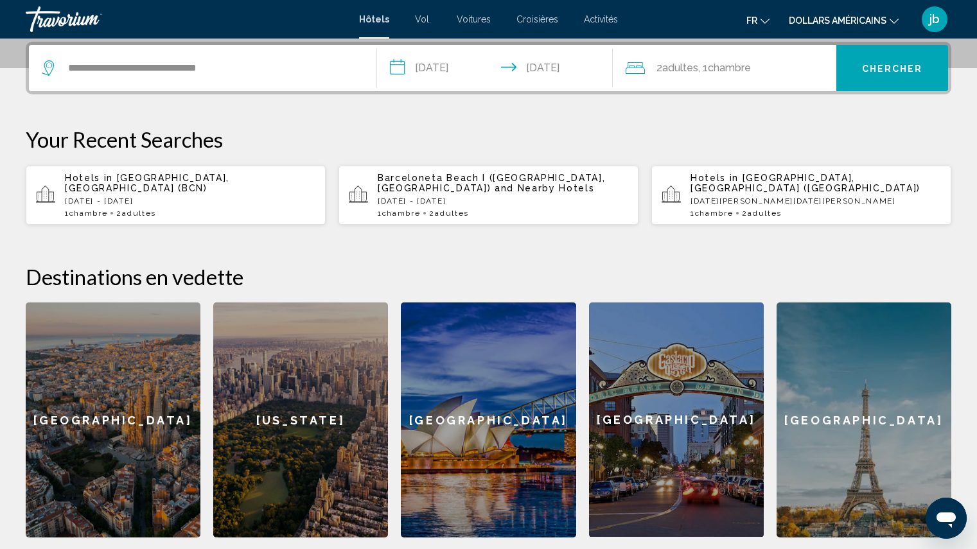
click at [534, 66] on input "**********" at bounding box center [498, 70] width 242 height 50
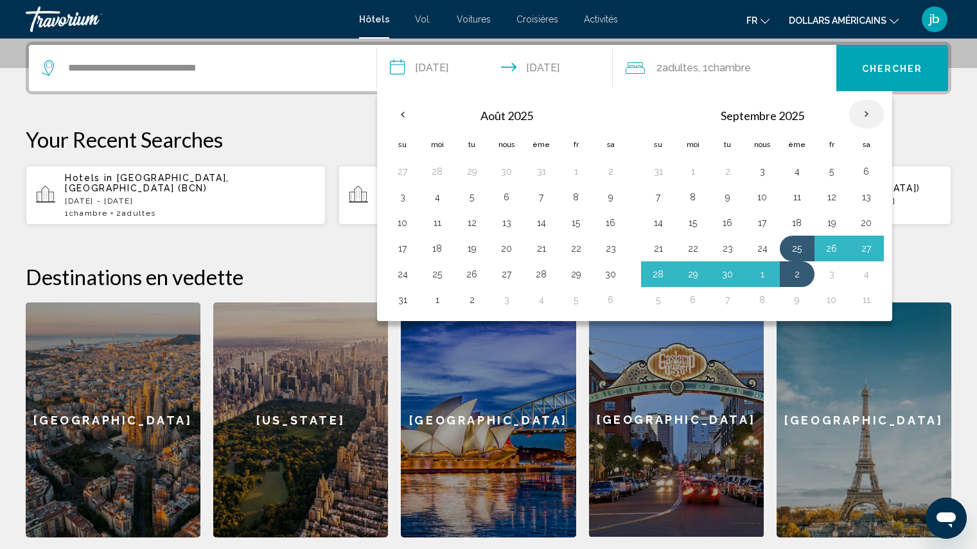
click at [866, 115] on th "Mois prochain" at bounding box center [866, 114] width 35 height 28
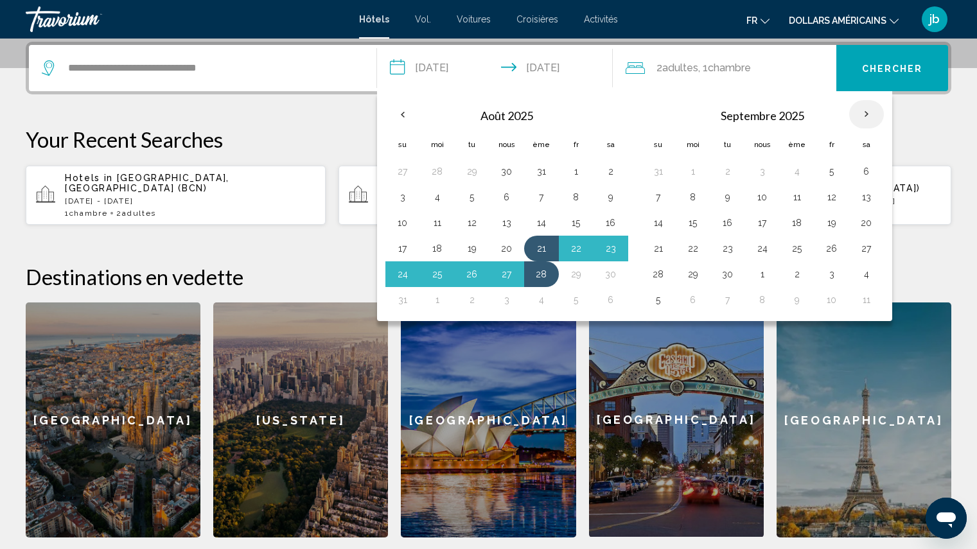
click at [866, 115] on th "Mois prochain" at bounding box center [866, 114] width 35 height 28
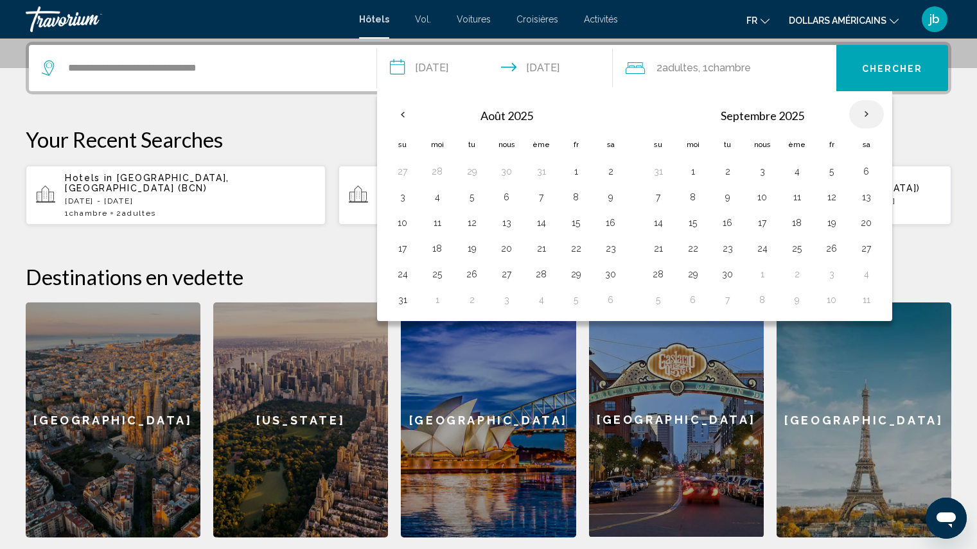
click at [866, 115] on th "Mois prochain" at bounding box center [866, 114] width 35 height 28
click at [461, 65] on input "**********" at bounding box center [498, 70] width 242 height 50
click at [565, 66] on input "**********" at bounding box center [498, 70] width 242 height 50
click at [914, 62] on button "Chercher" at bounding box center [892, 68] width 112 height 46
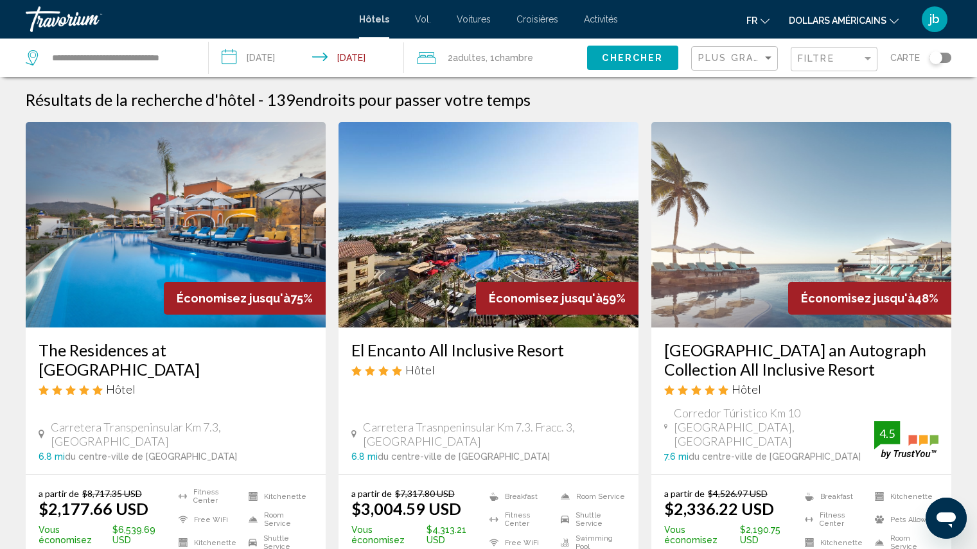
click at [762, 276] on img "Contenu principal" at bounding box center [801, 225] width 300 height 206
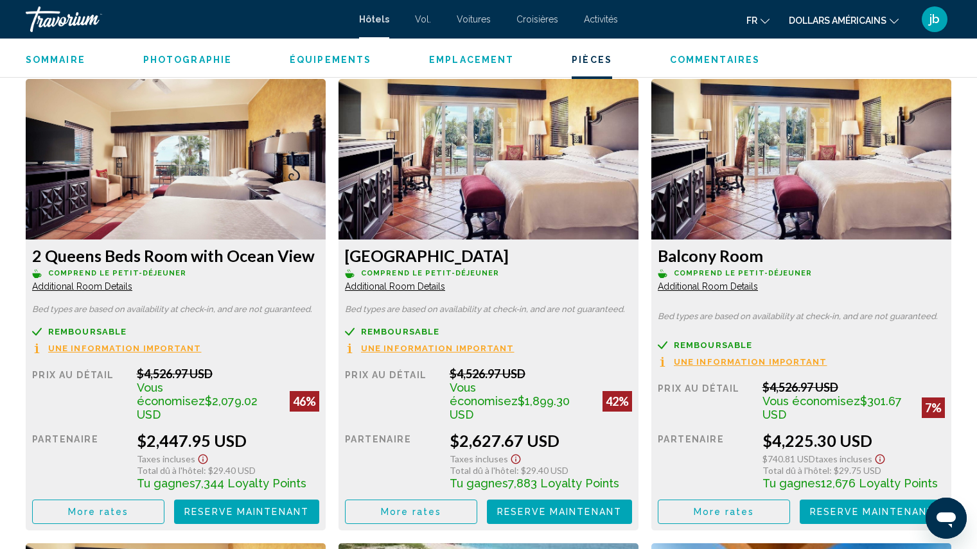
scroll to position [2218, 0]
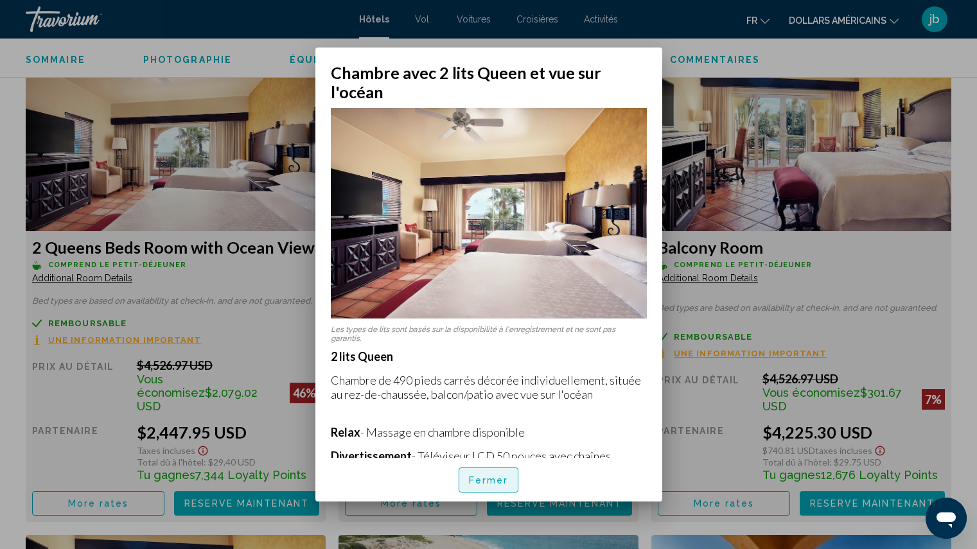
click at [488, 484] on font "Fermer" at bounding box center [489, 481] width 40 height 10
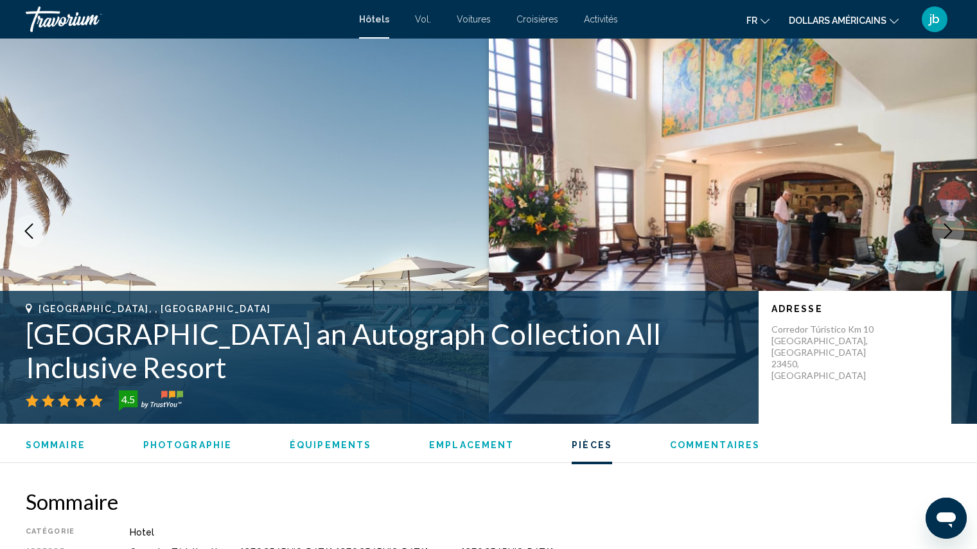
scroll to position [2218, 0]
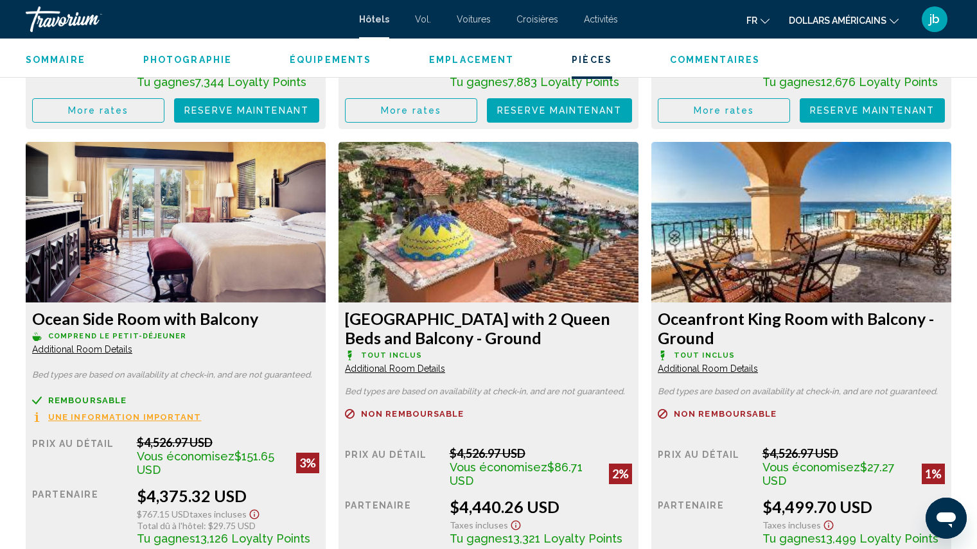
scroll to position [2637, 0]
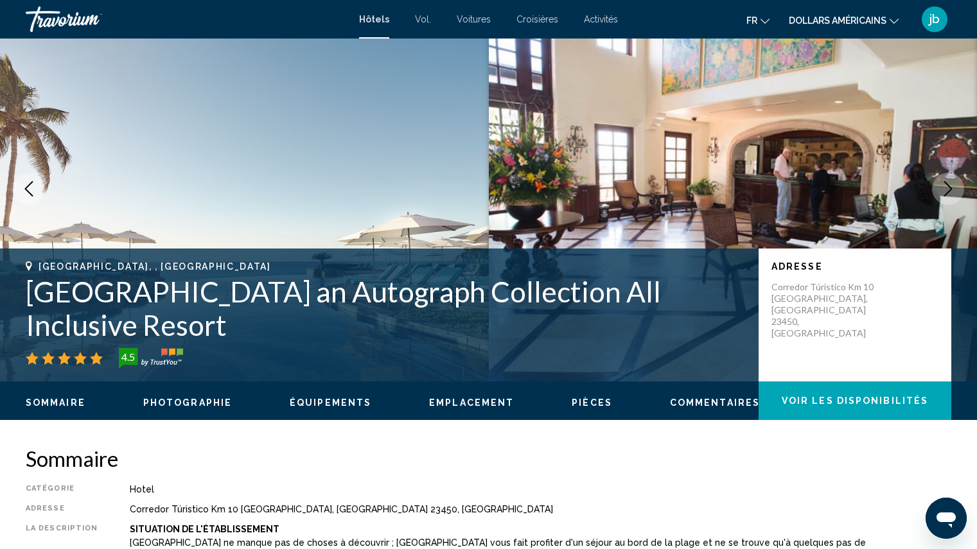
scroll to position [0, 0]
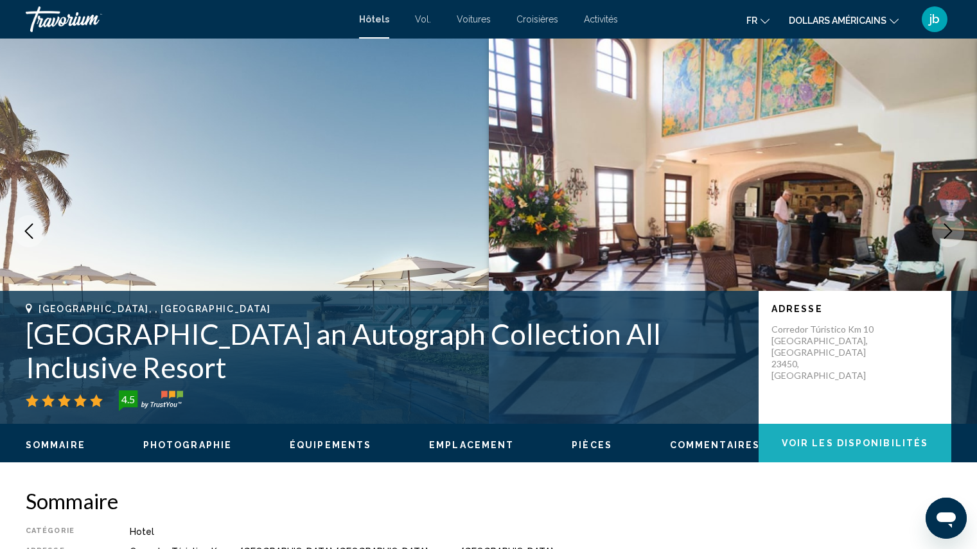
click at [833, 444] on span "Voir les disponibilités" at bounding box center [855, 444] width 146 height 10
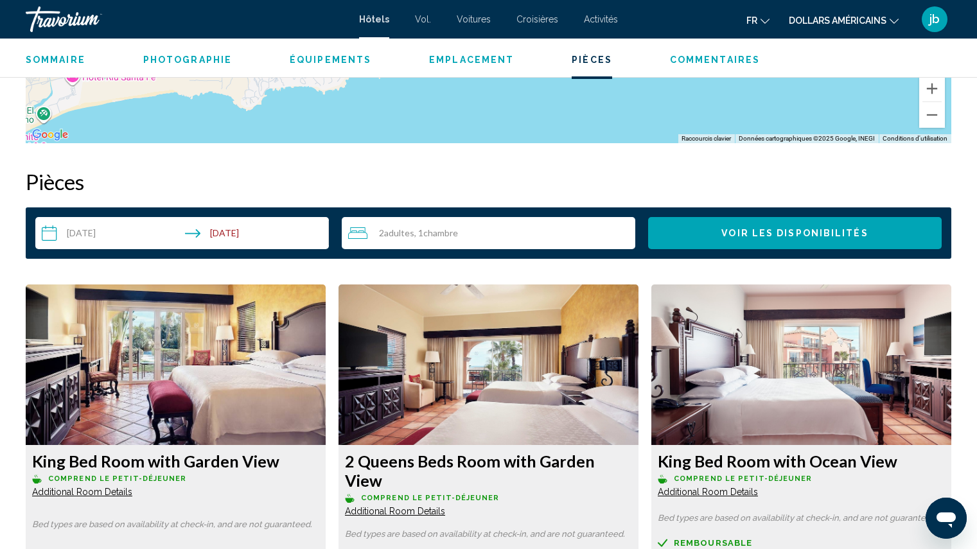
scroll to position [1626, 0]
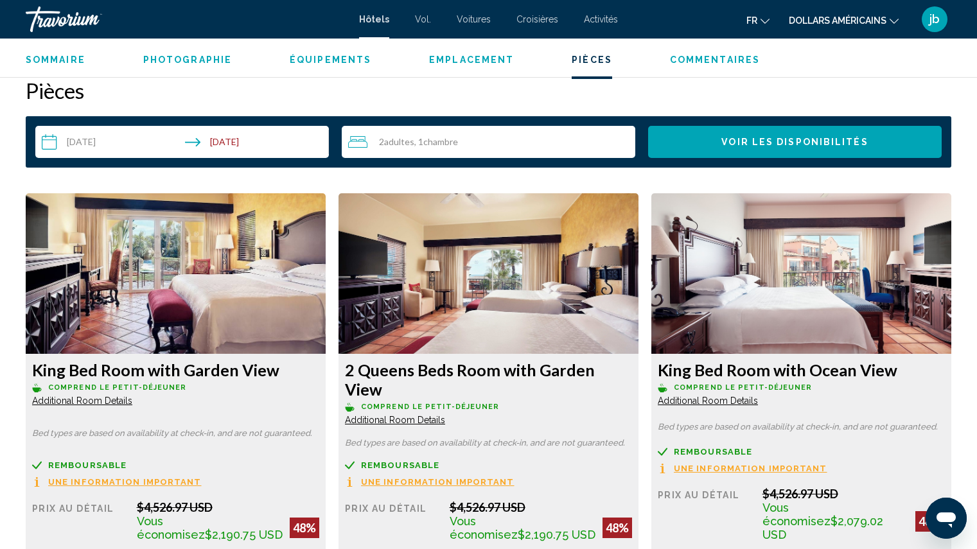
click at [193, 59] on span "Photographie" at bounding box center [187, 60] width 89 height 10
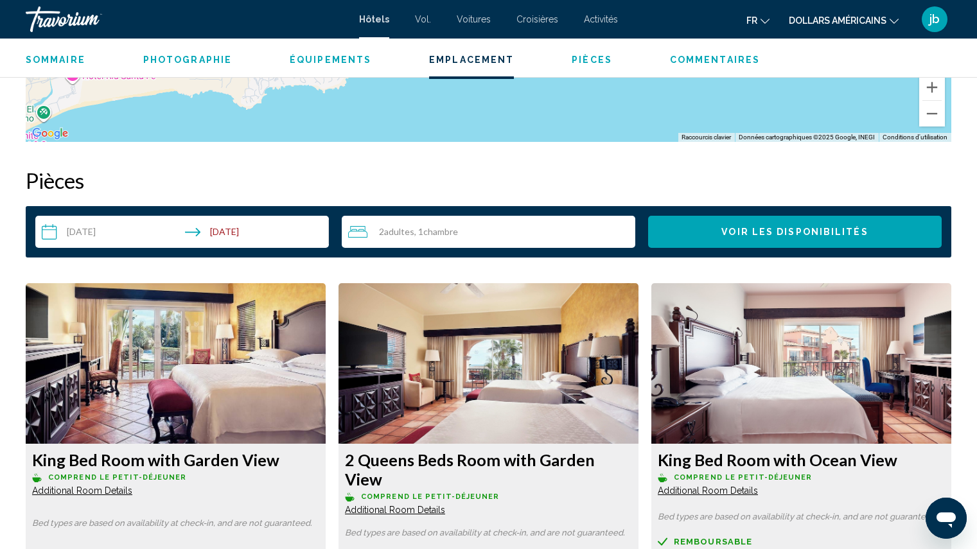
scroll to position [1596, 0]
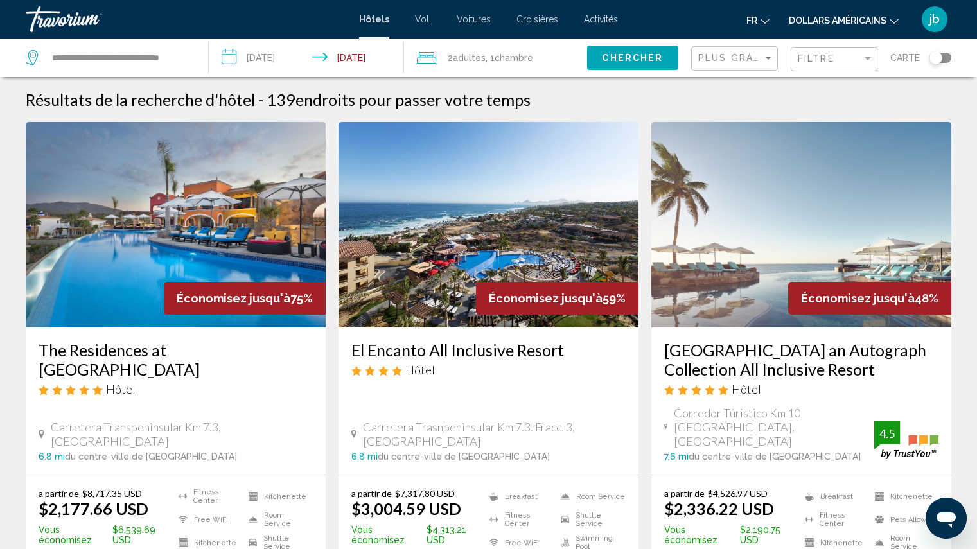
click at [807, 359] on h3 "Hacienda del Mar Los Cabos an Autograph Collection All Inclusive Resort" at bounding box center [801, 359] width 274 height 39
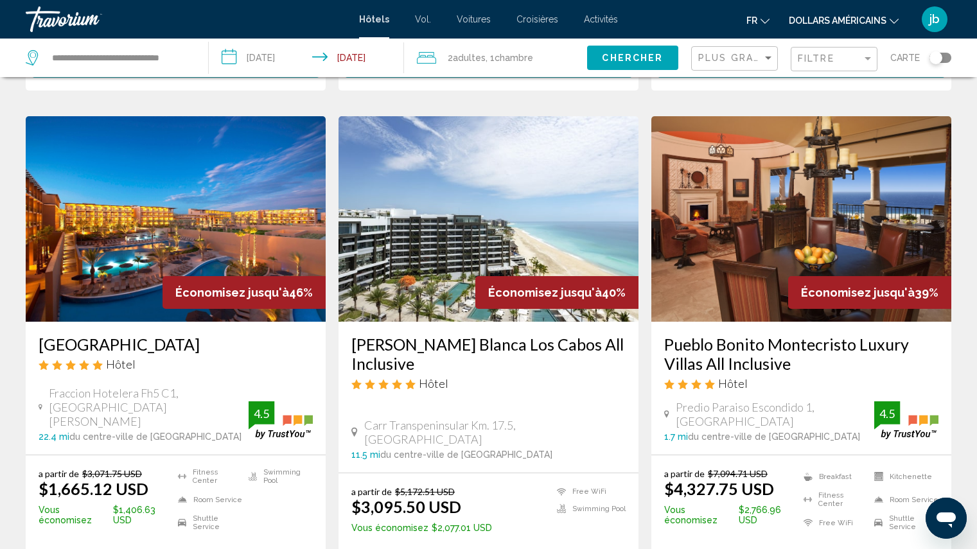
scroll to position [531, 0]
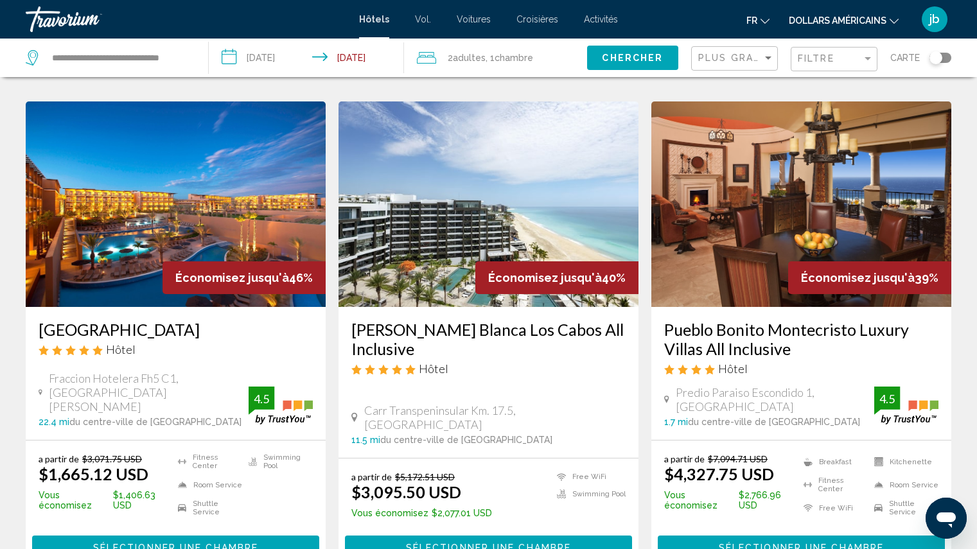
click at [216, 243] on img "Contenu principal" at bounding box center [176, 204] width 300 height 206
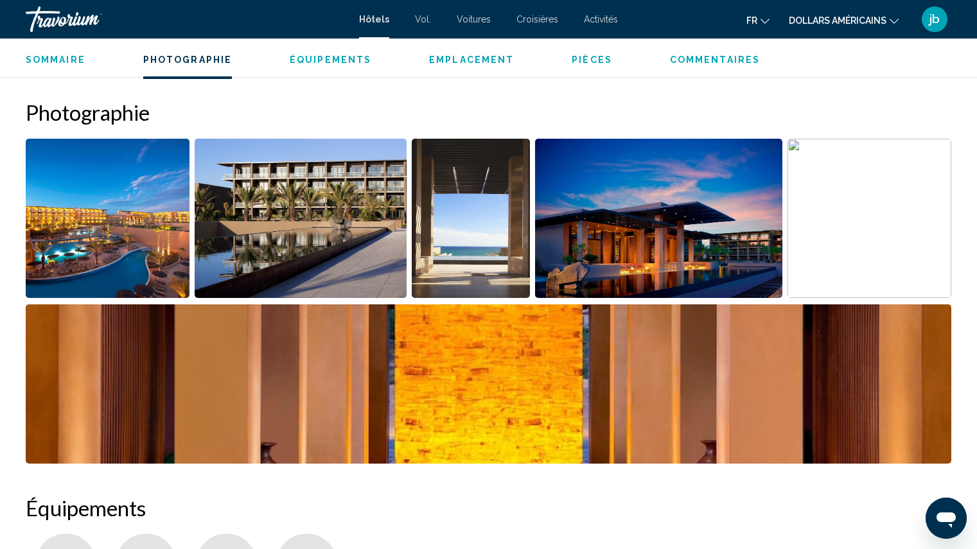
scroll to position [599, 0]
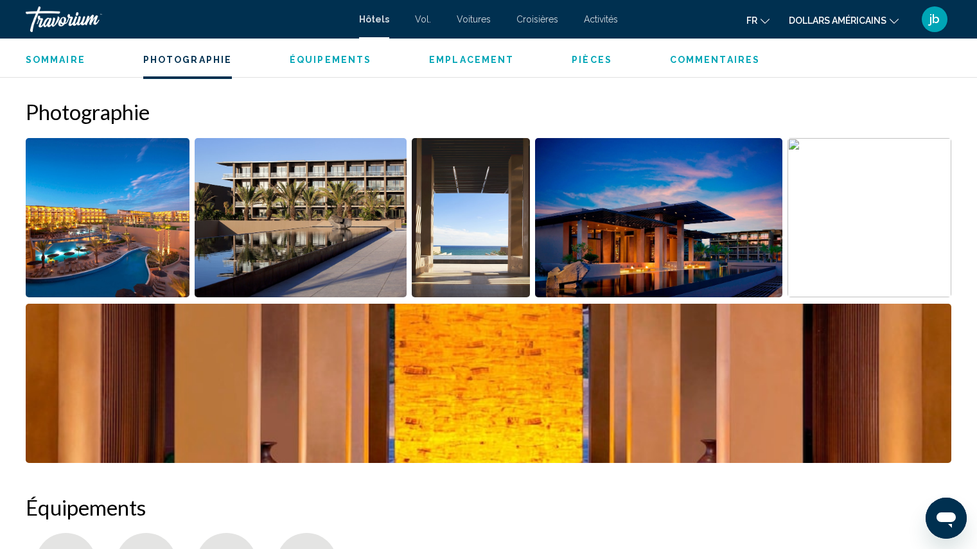
click at [110, 239] on img "Open full-screen image slider" at bounding box center [108, 217] width 164 height 159
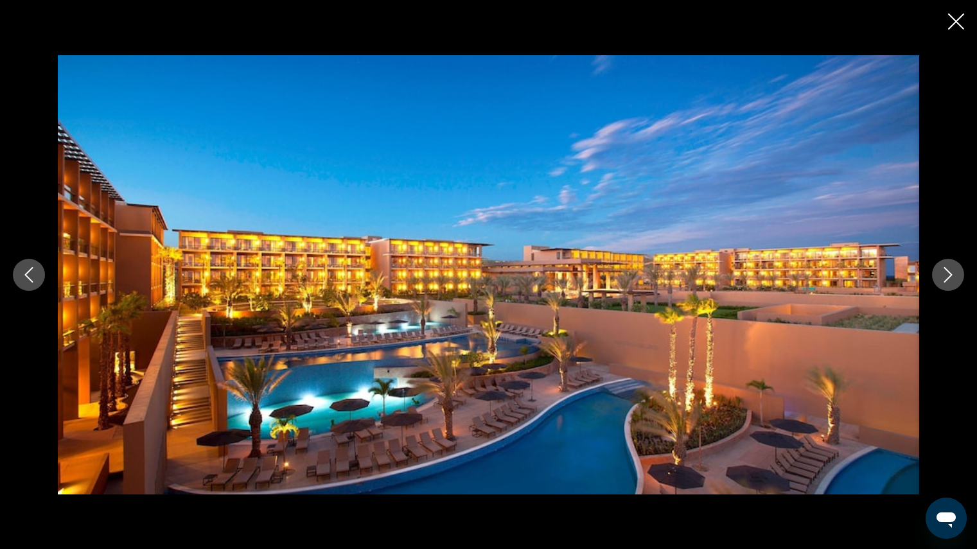
click at [946, 279] on icon "Next image" at bounding box center [947, 274] width 15 height 15
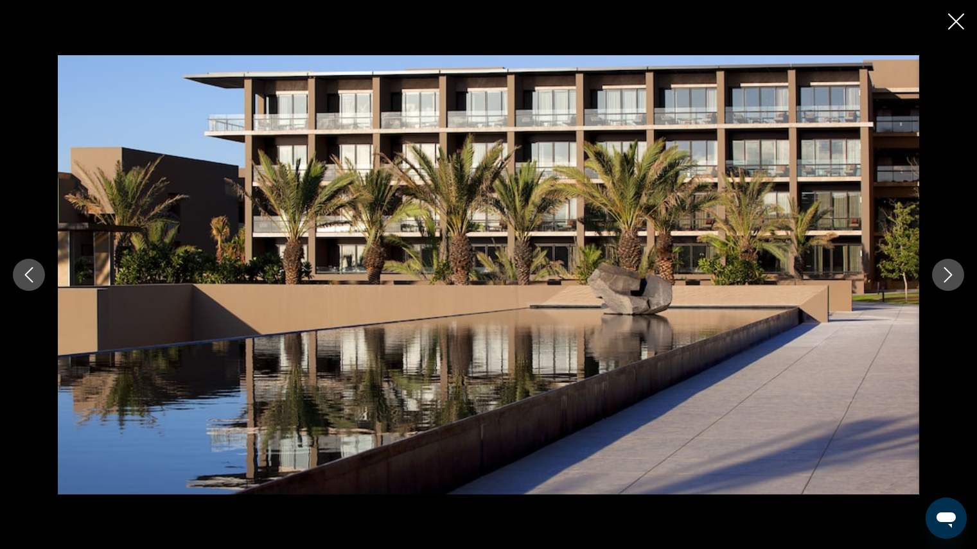
click at [946, 279] on icon "Next image" at bounding box center [947, 274] width 15 height 15
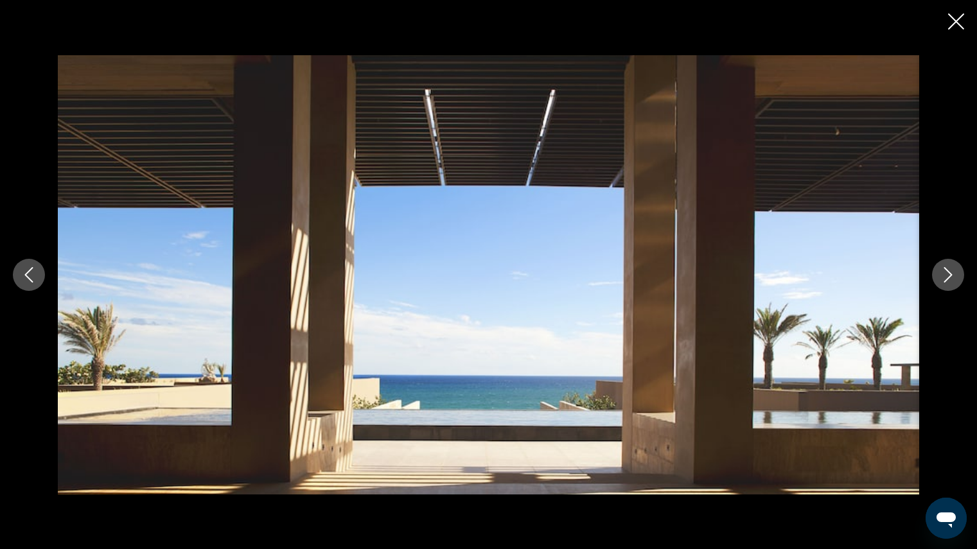
click at [946, 279] on icon "Next image" at bounding box center [947, 274] width 15 height 15
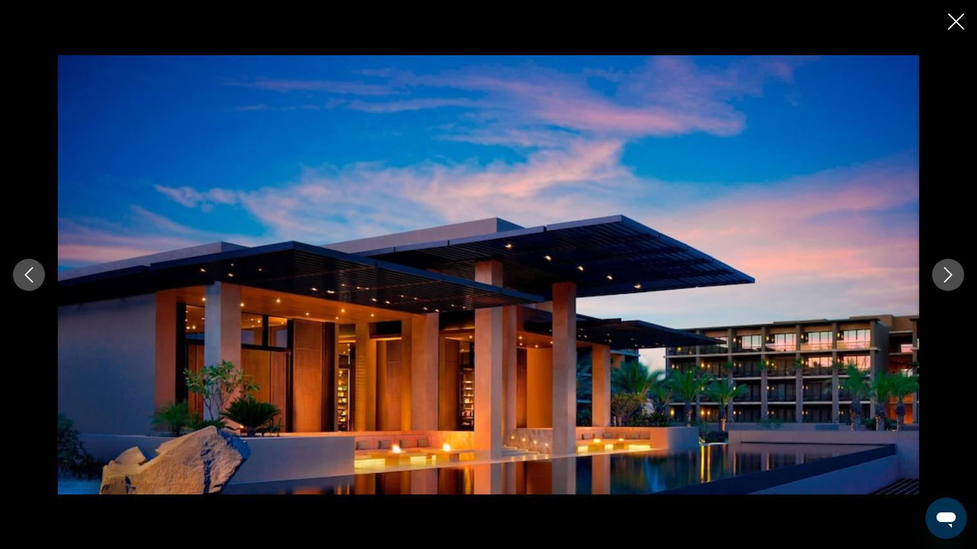
click at [946, 279] on icon "Next image" at bounding box center [947, 274] width 15 height 15
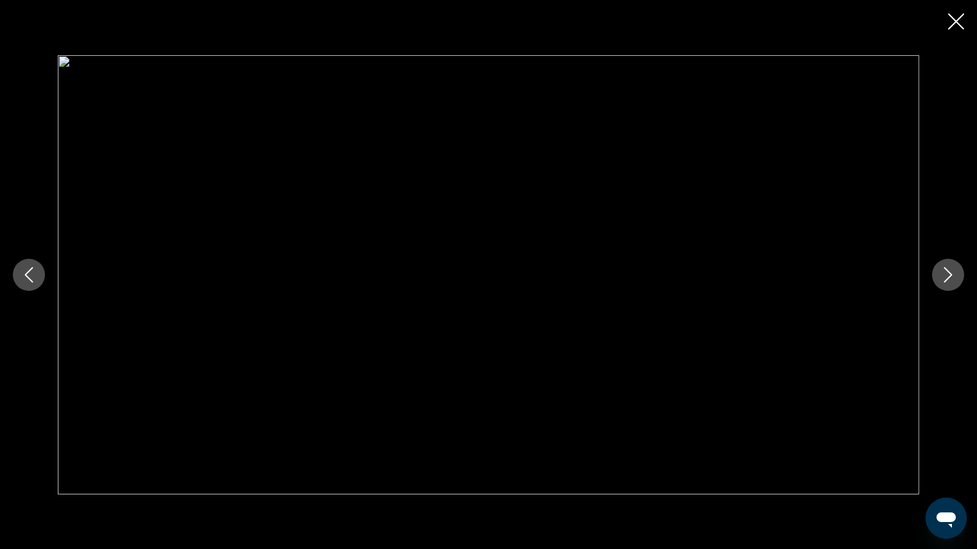
click at [946, 279] on icon "Next image" at bounding box center [947, 274] width 15 height 15
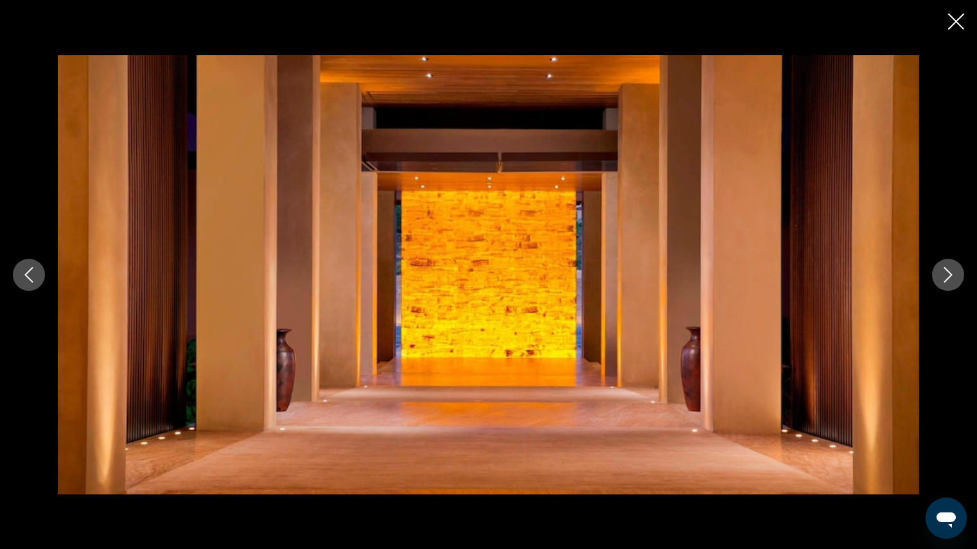
click at [946, 279] on icon "Next image" at bounding box center [947, 274] width 15 height 15
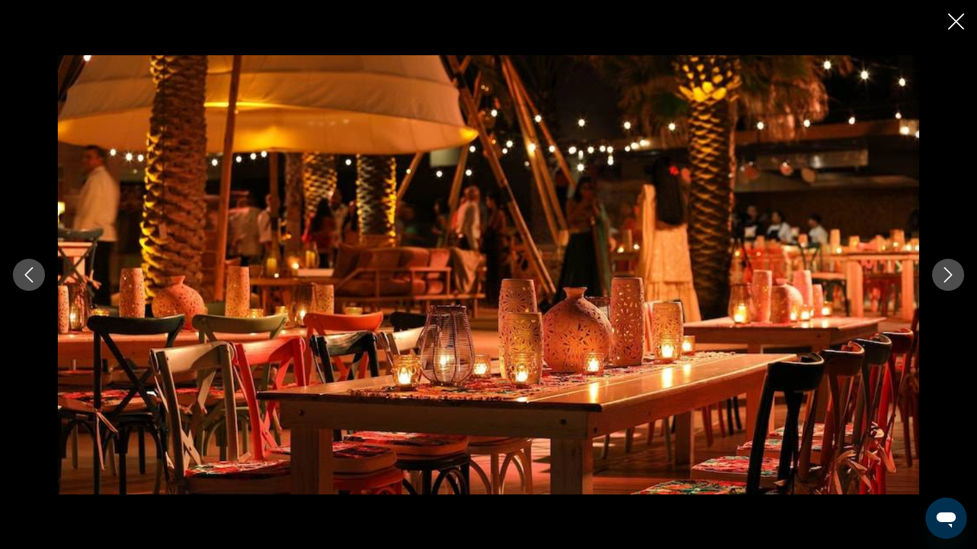
click at [946, 279] on icon "Next image" at bounding box center [947, 274] width 15 height 15
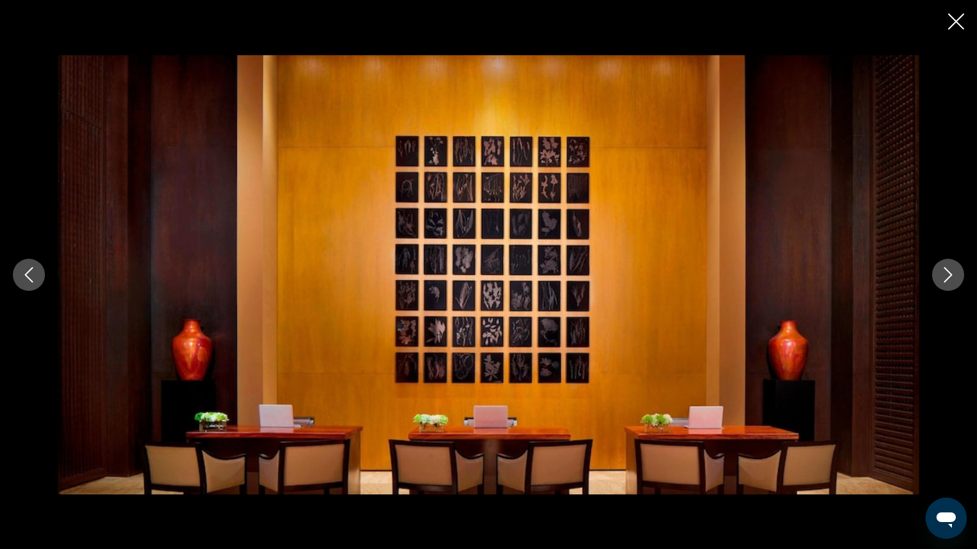
click at [946, 279] on icon "Next image" at bounding box center [947, 274] width 15 height 15
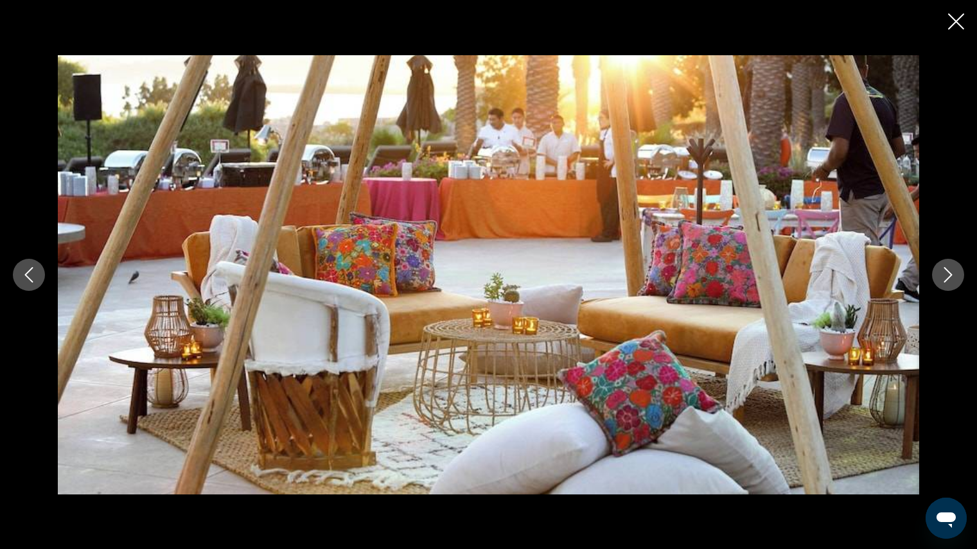
click at [946, 279] on icon "Next image" at bounding box center [947, 274] width 15 height 15
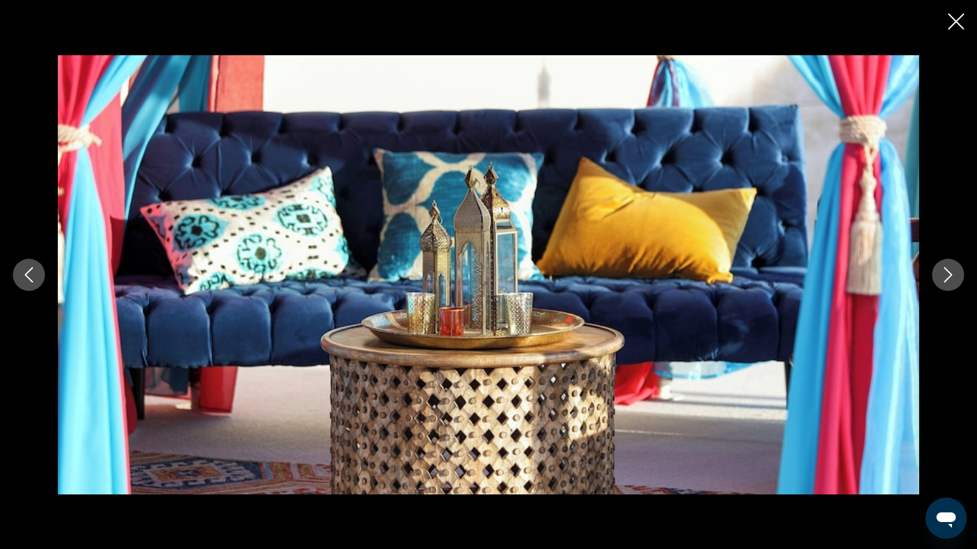
click at [946, 279] on icon "Next image" at bounding box center [947, 274] width 15 height 15
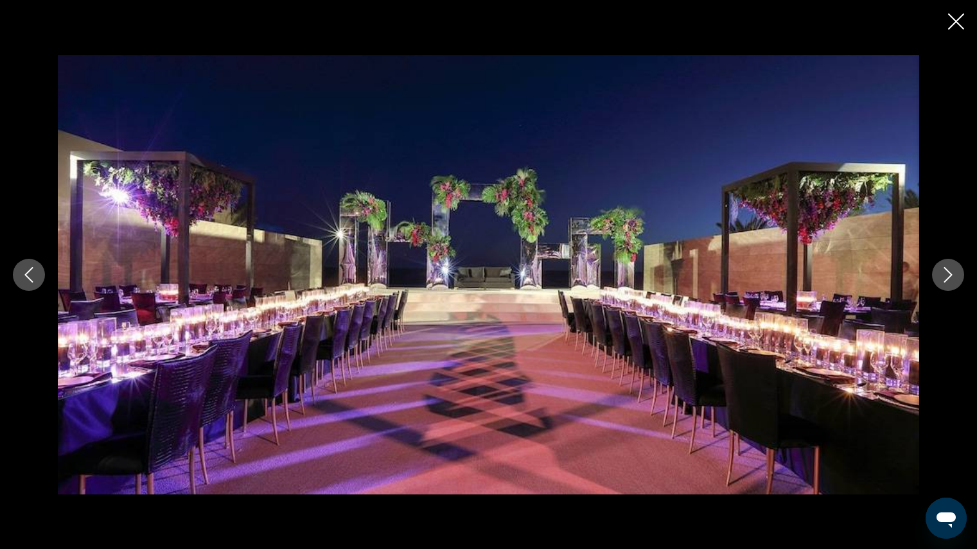
click at [946, 279] on icon "Next image" at bounding box center [947, 274] width 15 height 15
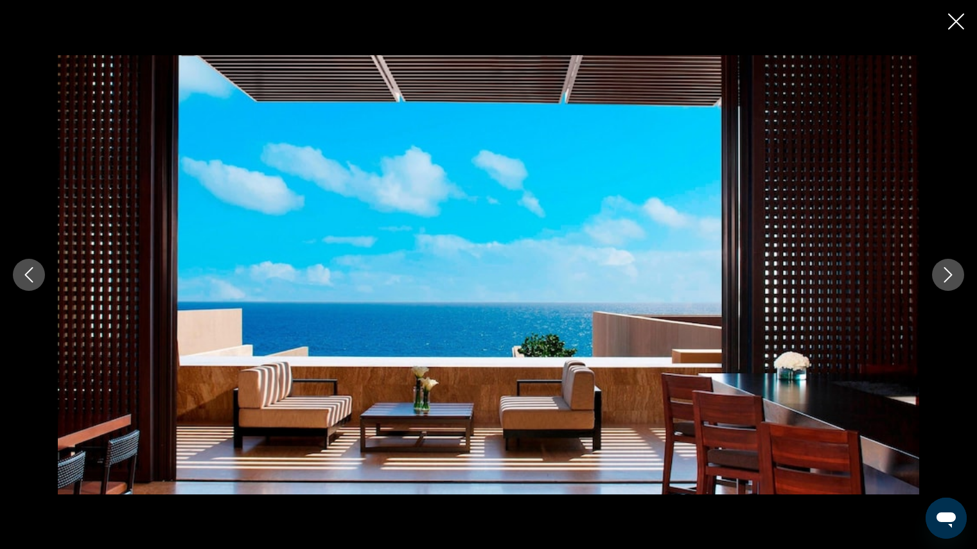
click at [946, 279] on icon "Next image" at bounding box center [947, 274] width 15 height 15
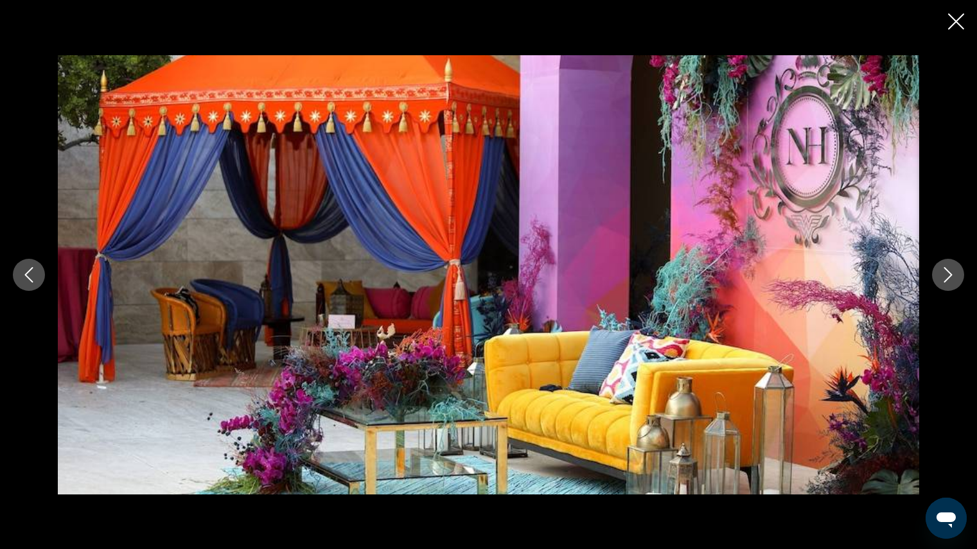
click at [946, 279] on icon "Next image" at bounding box center [947, 274] width 15 height 15
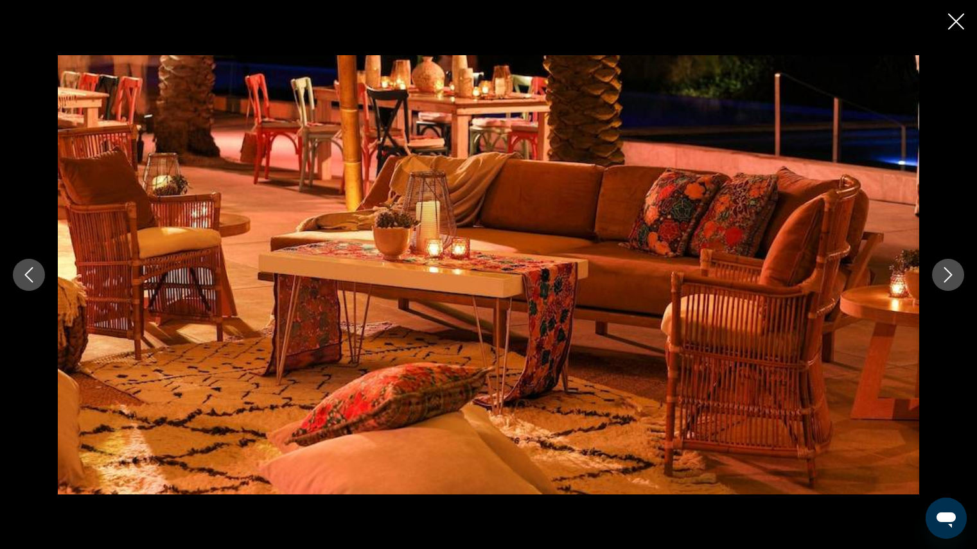
click at [946, 279] on icon "Next image" at bounding box center [947, 274] width 15 height 15
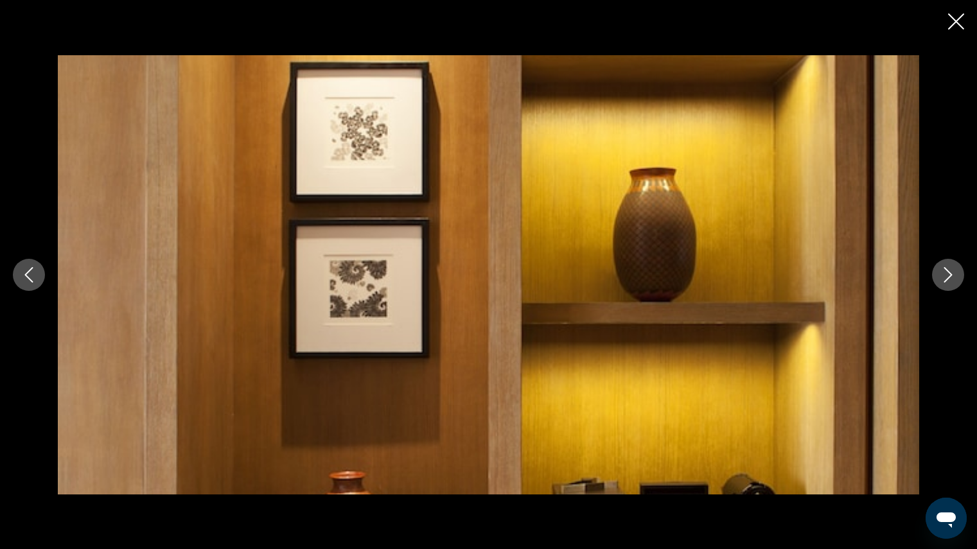
click at [946, 279] on icon "Next image" at bounding box center [947, 274] width 15 height 15
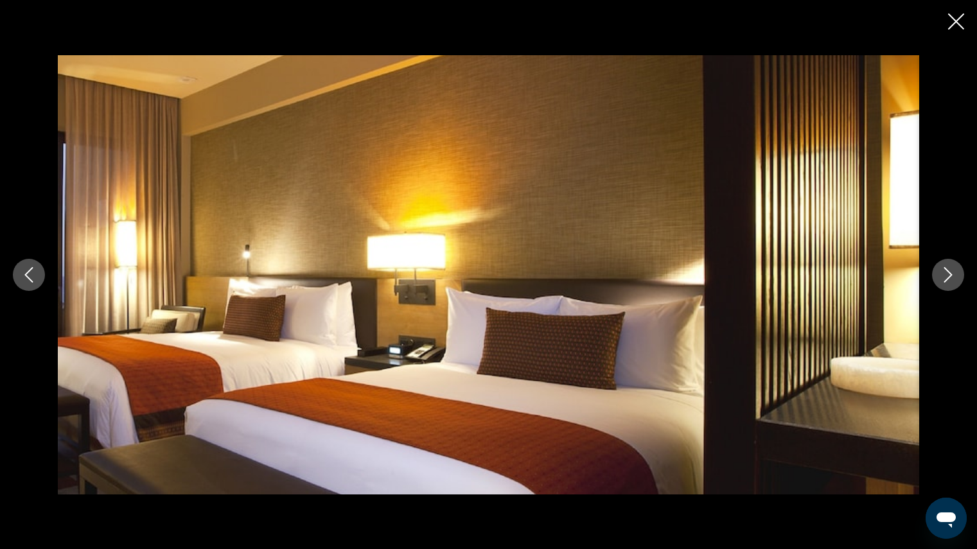
click at [946, 279] on icon "Next image" at bounding box center [947, 274] width 15 height 15
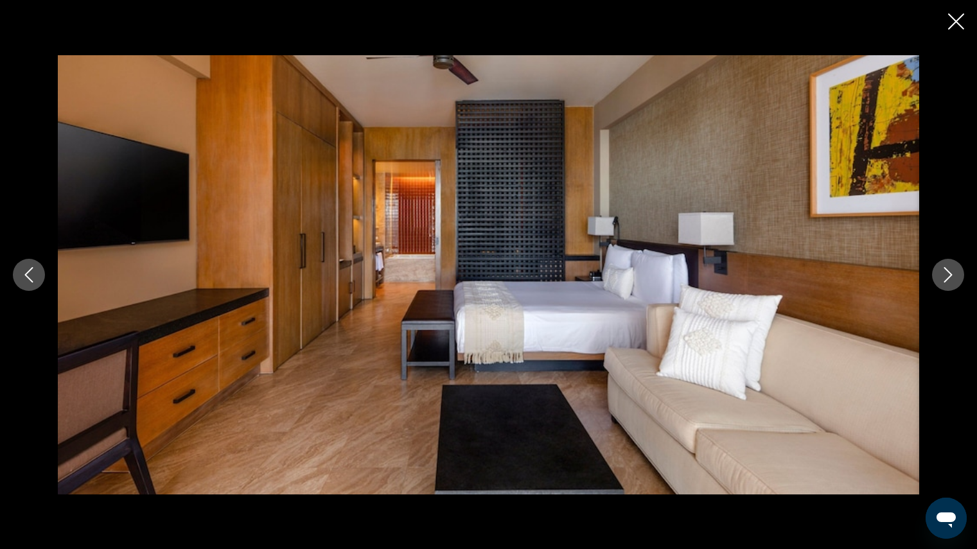
click at [946, 279] on icon "Next image" at bounding box center [947, 274] width 15 height 15
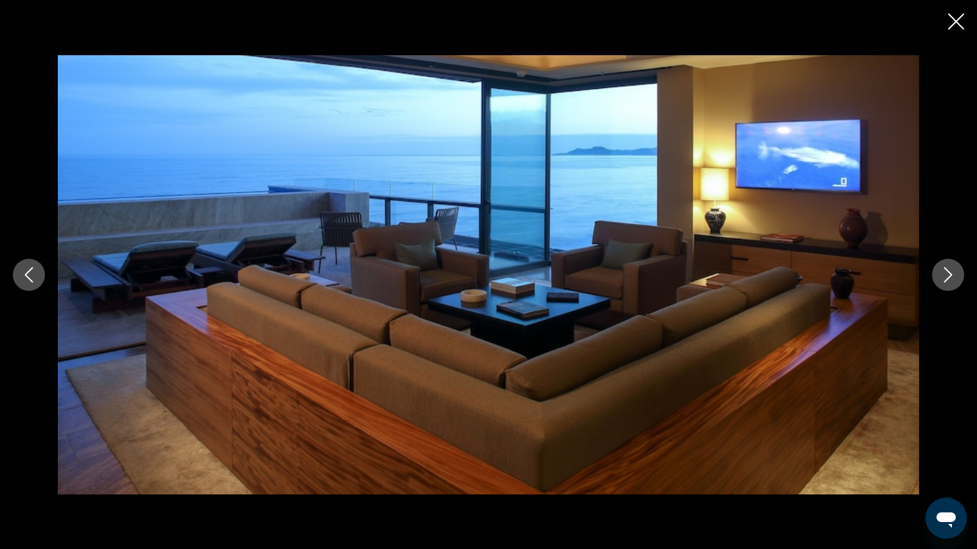
click at [946, 279] on icon "Next image" at bounding box center [947, 274] width 15 height 15
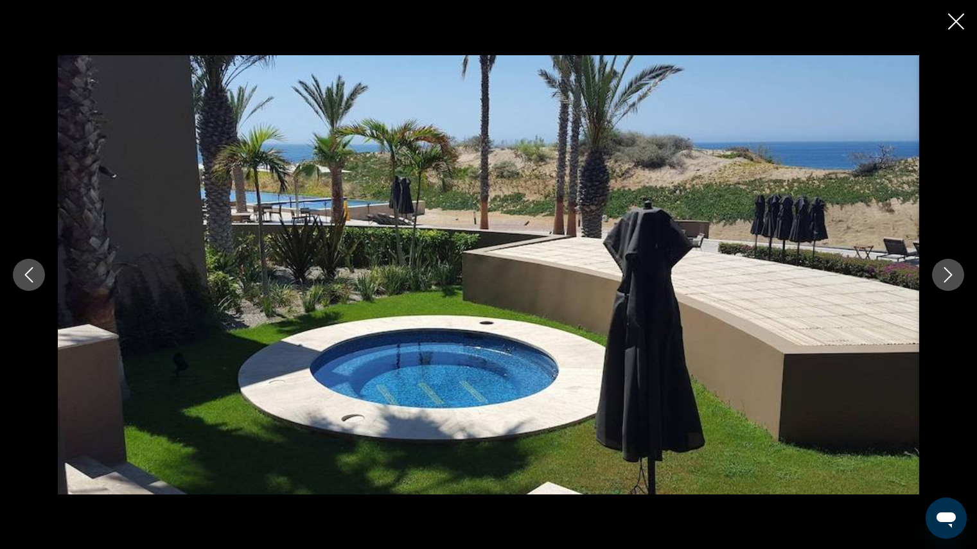
click at [946, 279] on icon "Next image" at bounding box center [947, 274] width 15 height 15
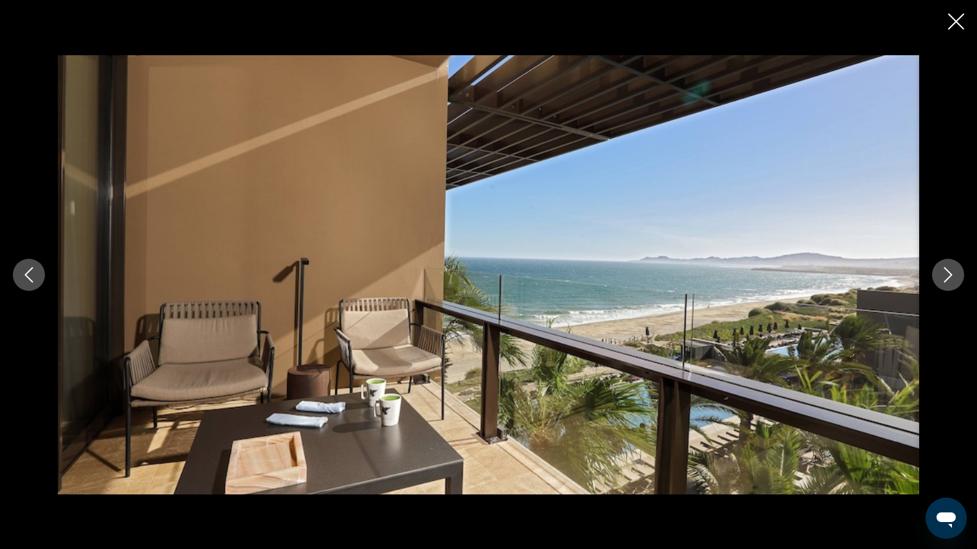
click at [946, 279] on icon "Next image" at bounding box center [947, 274] width 15 height 15
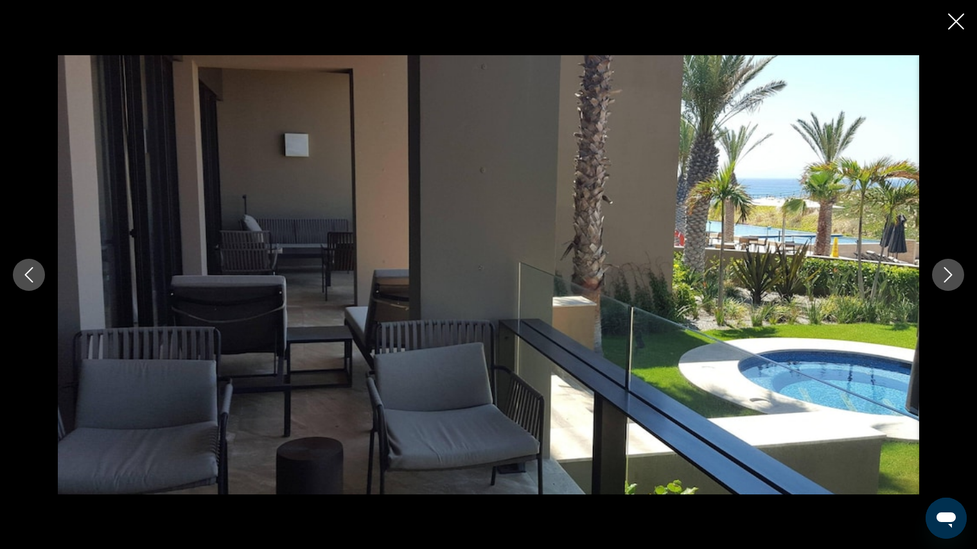
click at [946, 279] on icon "Next image" at bounding box center [947, 274] width 15 height 15
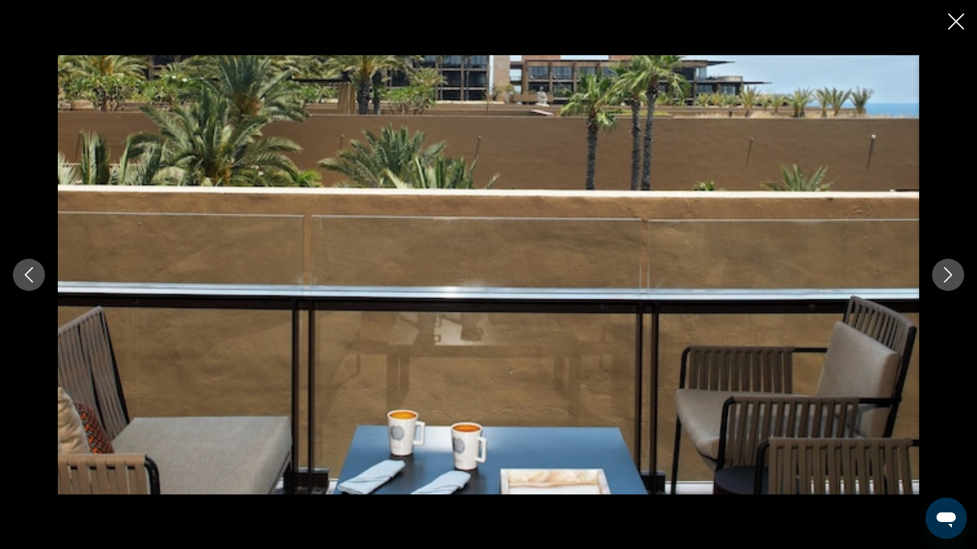
click at [946, 279] on icon "Next image" at bounding box center [947, 274] width 15 height 15
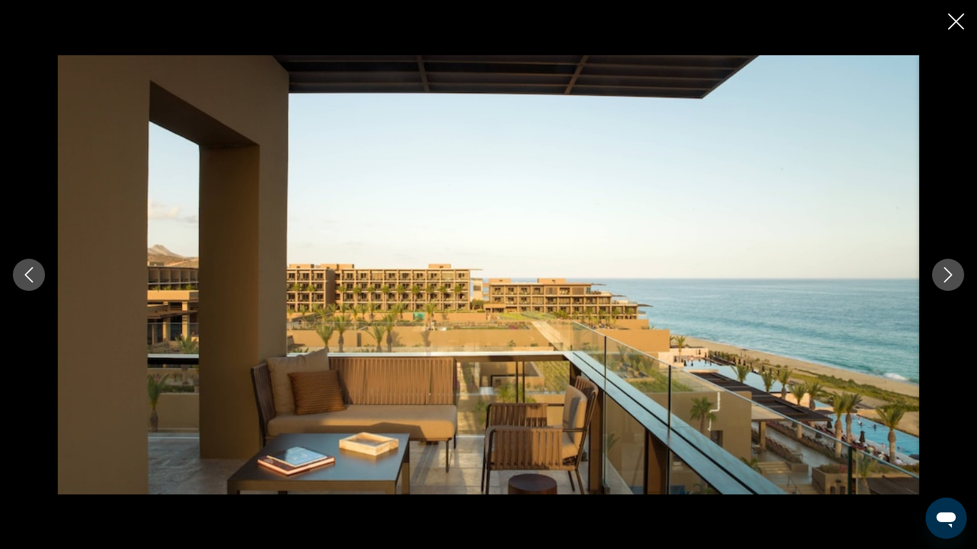
click at [959, 24] on icon "Close slideshow" at bounding box center [956, 21] width 16 height 16
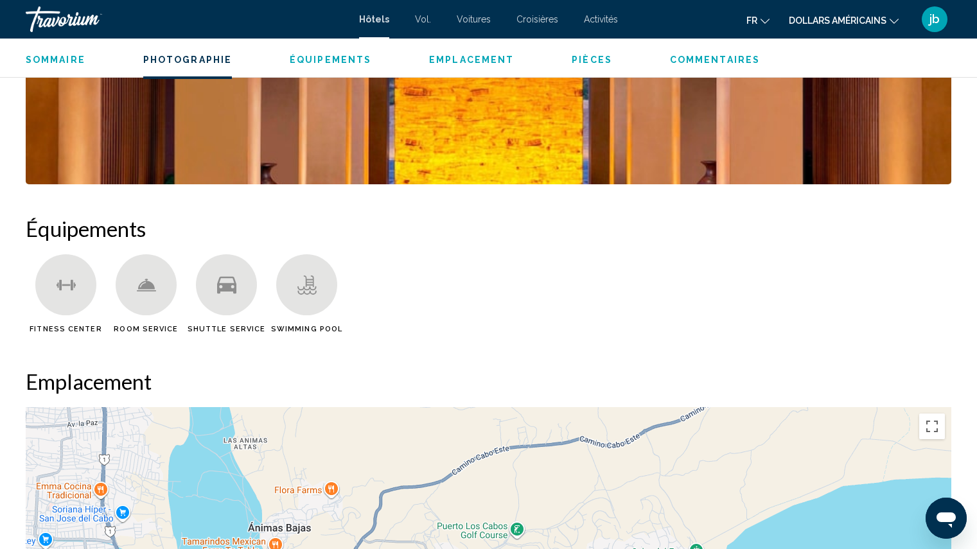
scroll to position [883, 0]
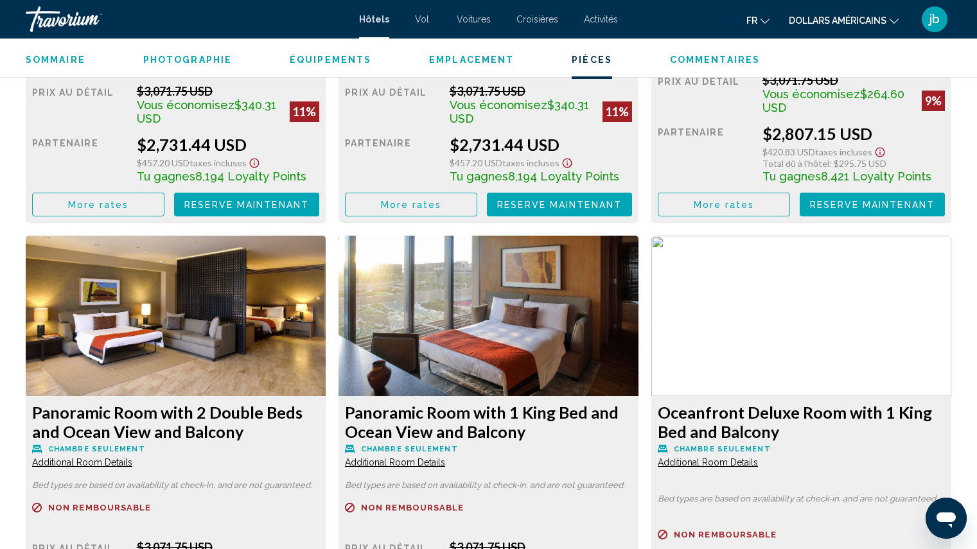
scroll to position [3411, 0]
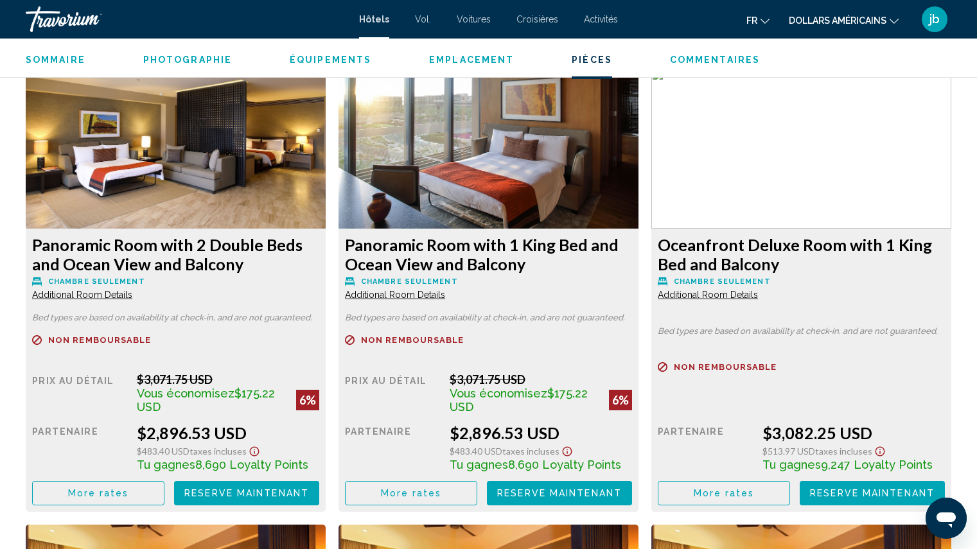
scroll to position [3616, 0]
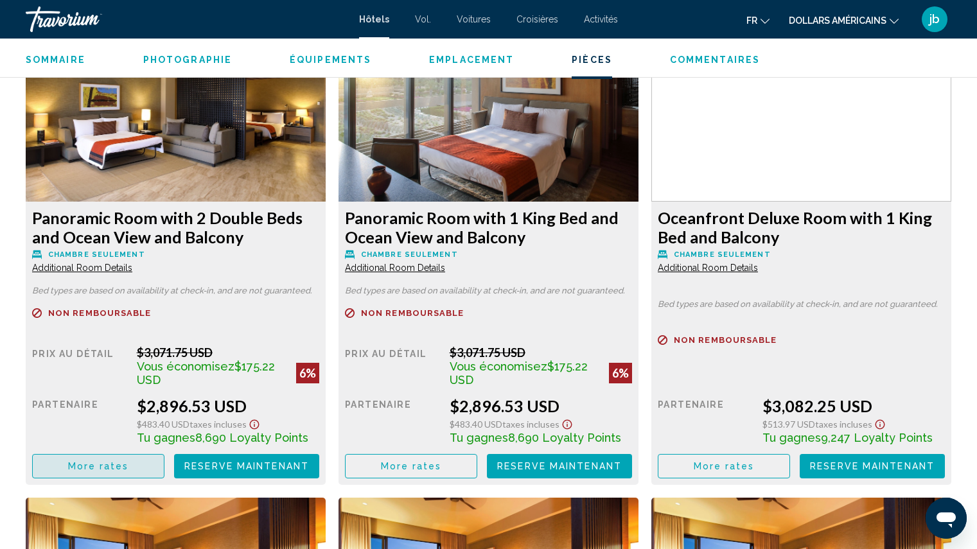
click at [106, 462] on span "More rates" at bounding box center [98, 467] width 61 height 10
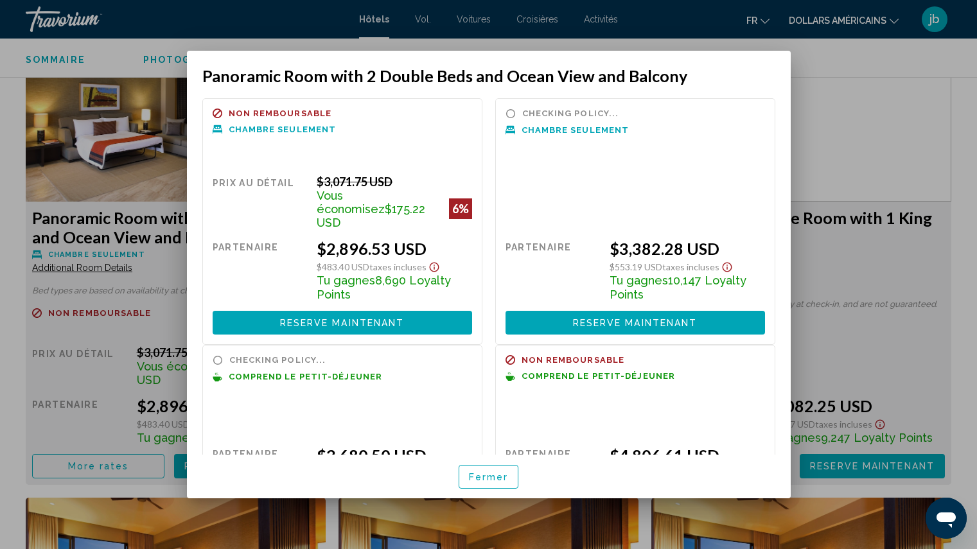
scroll to position [0, 0]
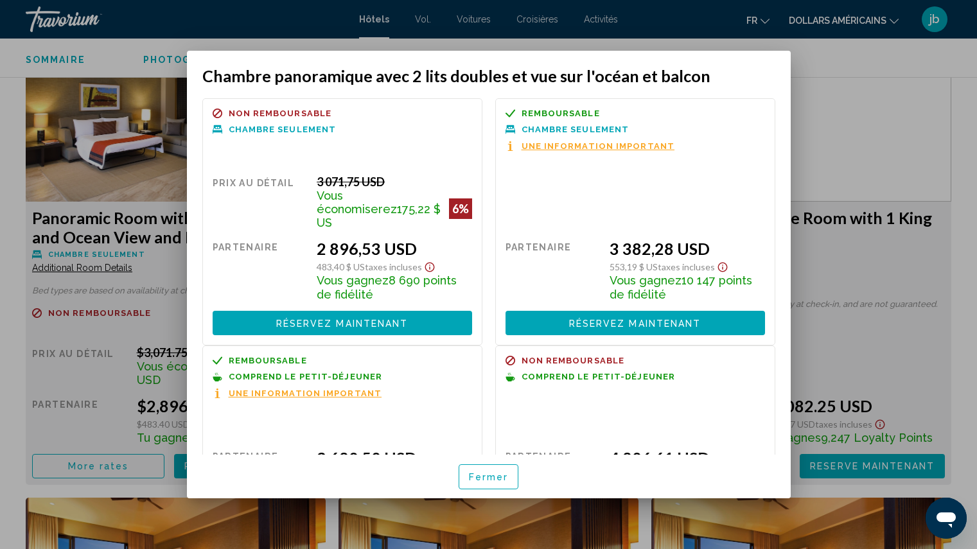
click at [868, 55] on div at bounding box center [488, 274] width 977 height 549
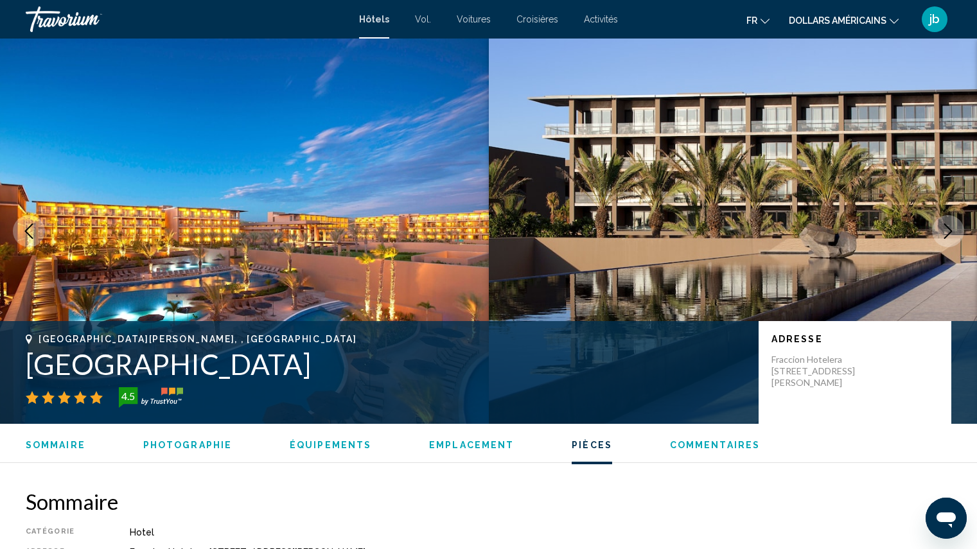
scroll to position [3616, 0]
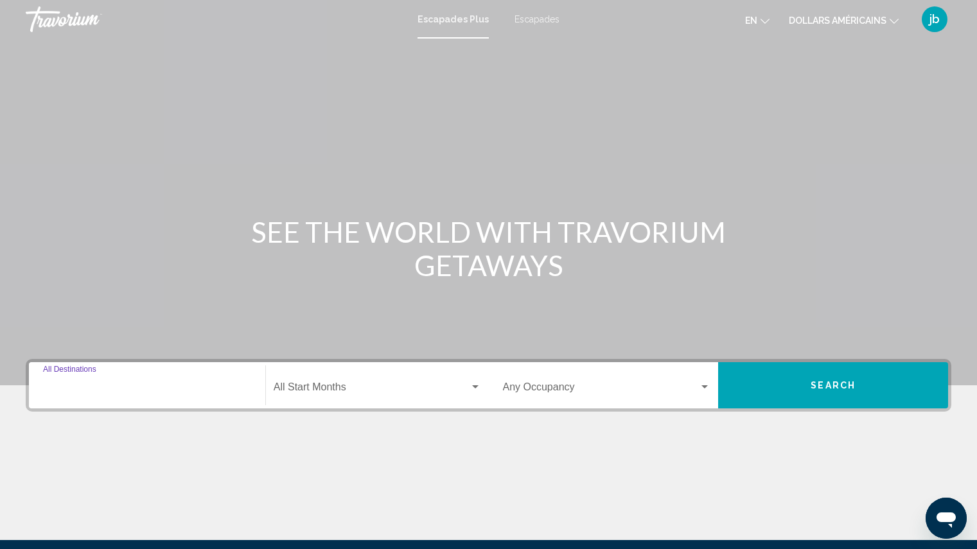
click at [105, 391] on input "Destination All Destinations" at bounding box center [147, 390] width 208 height 12
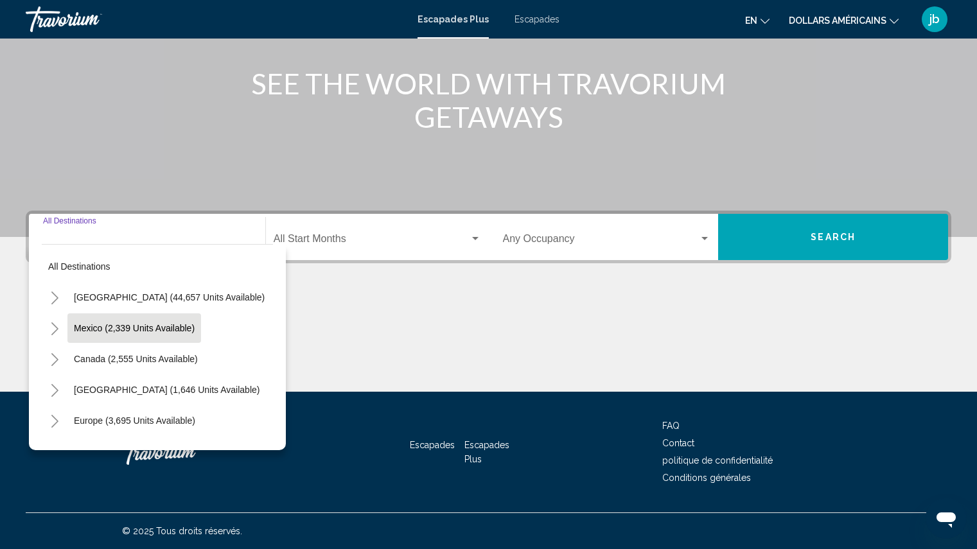
scroll to position [145, 0]
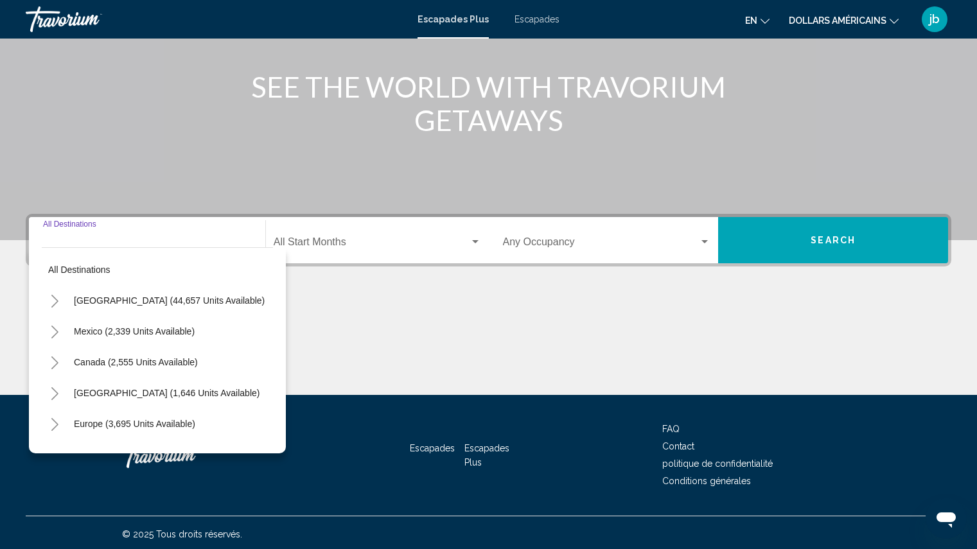
click at [3, 57] on div "Contenu principal" at bounding box center [488, 47] width 977 height 385
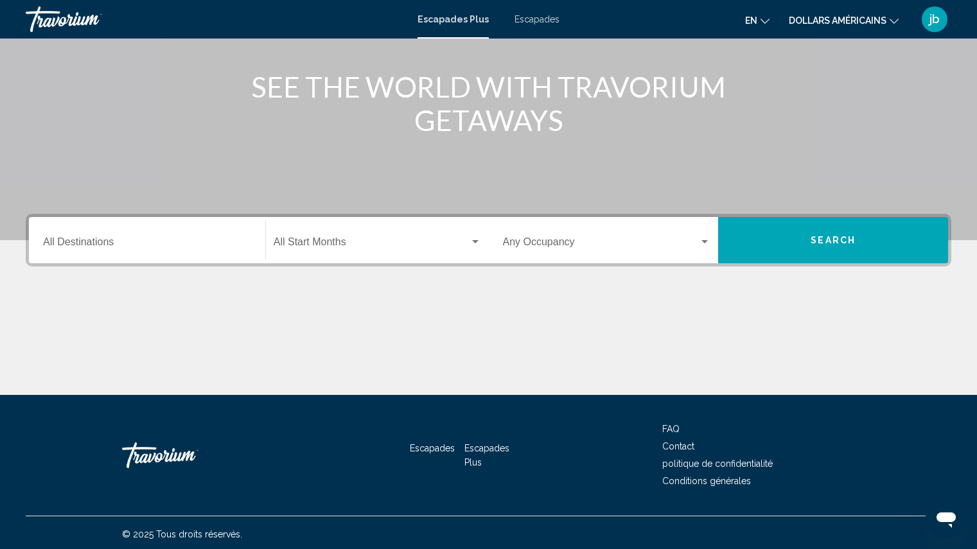
click at [3, 28] on div "Escapades Plus Escapades en English Español Français Italiano Português русский…" at bounding box center [488, 19] width 977 height 27
